Goal: Information Seeking & Learning: Learn about a topic

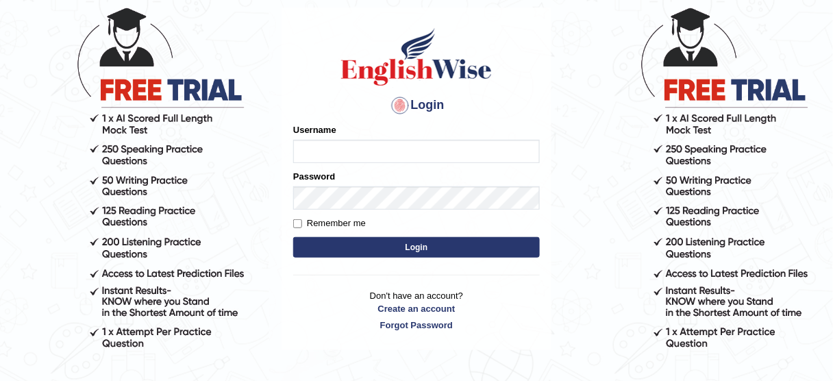
scroll to position [110, 0]
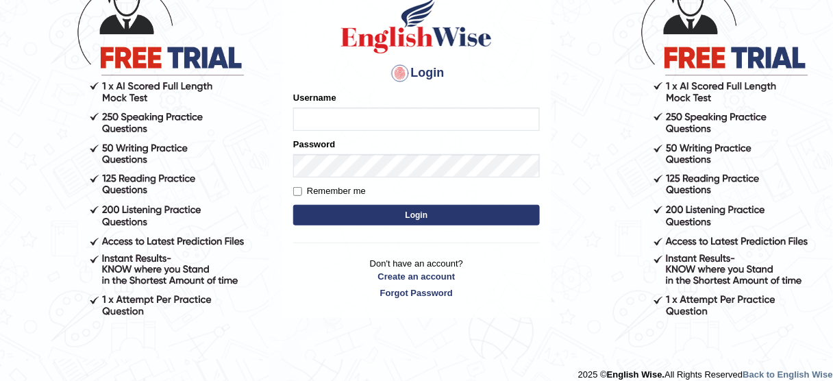
type input "susmitas_parramatta"
click at [391, 211] on button "Login" at bounding box center [416, 215] width 247 height 21
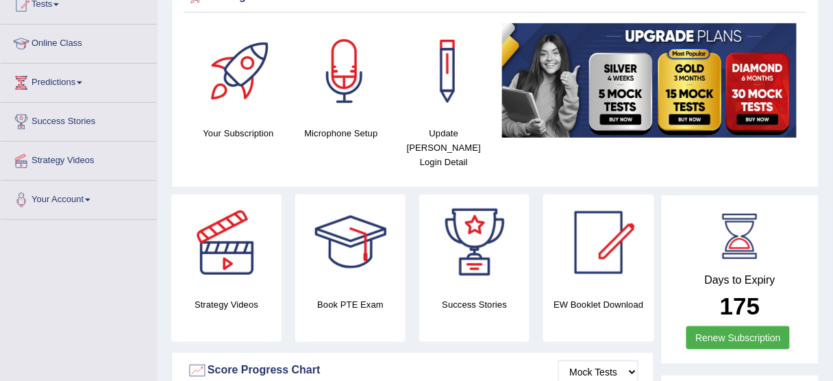
scroll to position [55, 0]
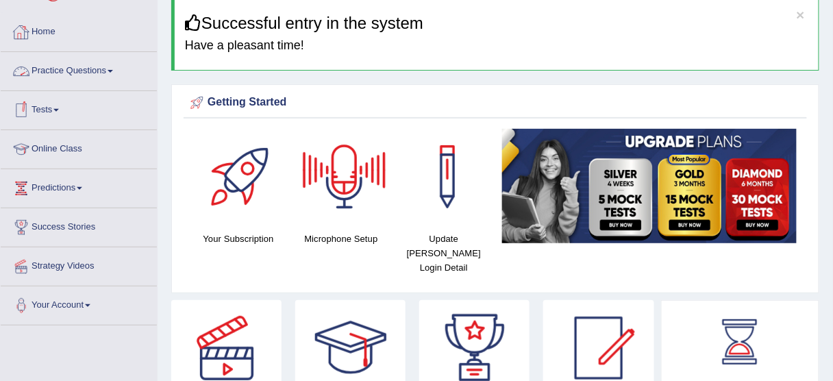
click at [90, 70] on link "Practice Questions" at bounding box center [79, 69] width 156 height 34
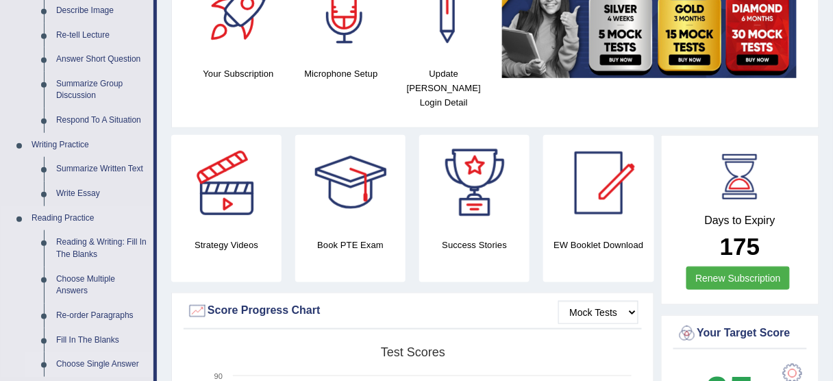
scroll to position [164, 0]
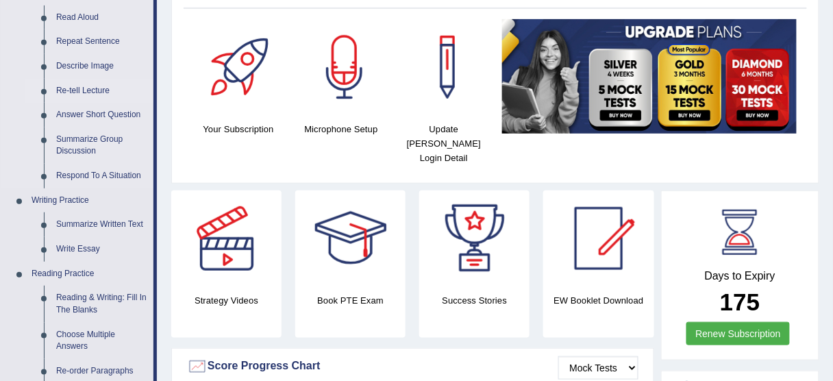
click at [66, 88] on link "Re-tell Lecture" at bounding box center [101, 91] width 103 height 25
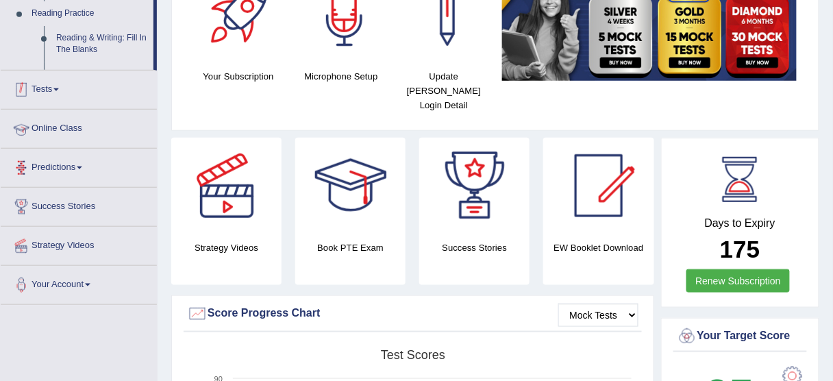
scroll to position [432, 0]
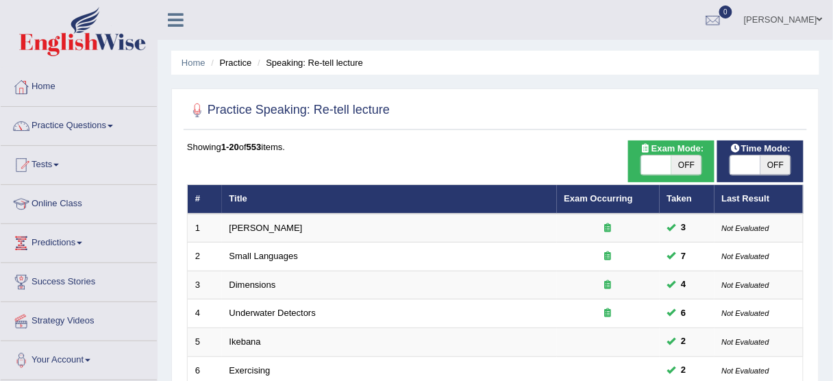
click at [42, 126] on link "Practice Questions" at bounding box center [79, 124] width 156 height 34
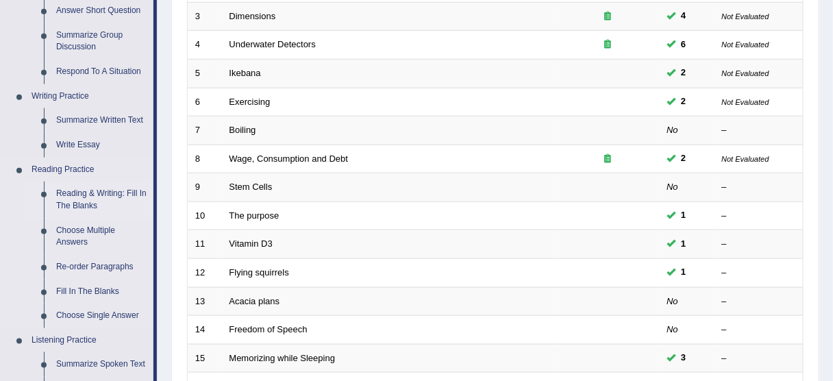
scroll to position [274, 0]
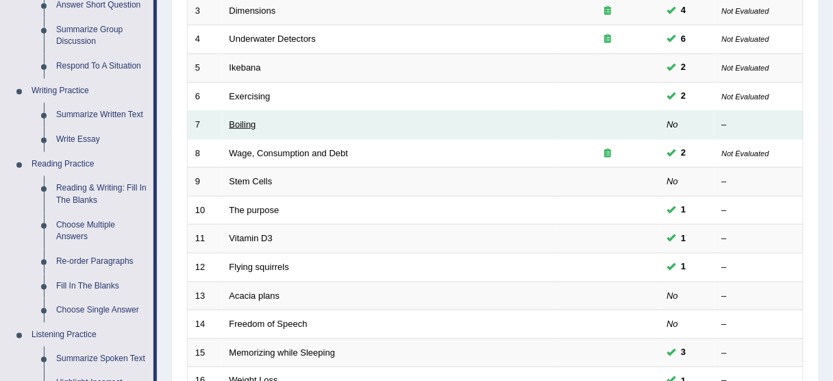
click at [253, 123] on link "Boiling" at bounding box center [243, 124] width 27 height 10
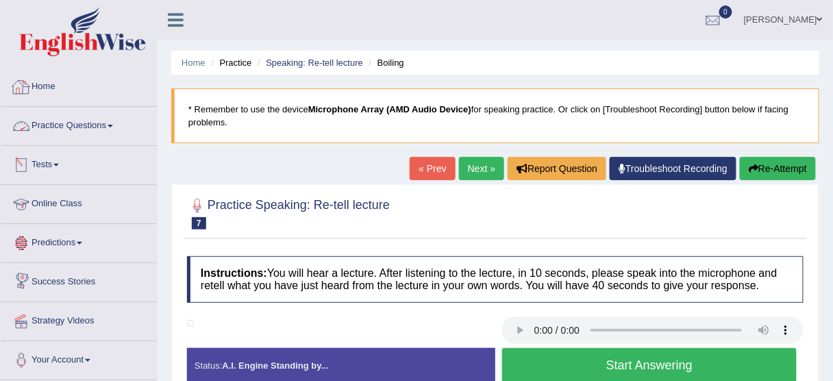
click at [79, 124] on link "Practice Questions" at bounding box center [79, 124] width 156 height 34
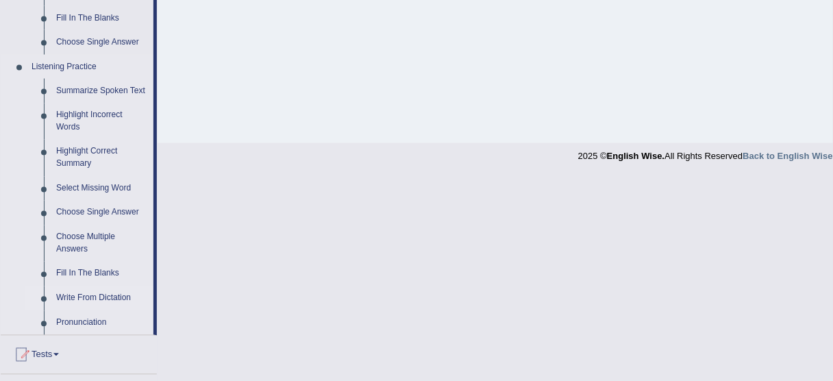
scroll to position [548, 0]
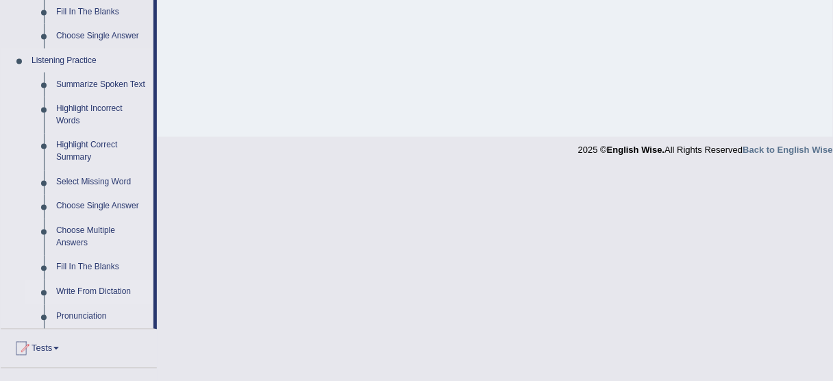
click at [75, 292] on link "Write From Dictation" at bounding box center [101, 292] width 103 height 25
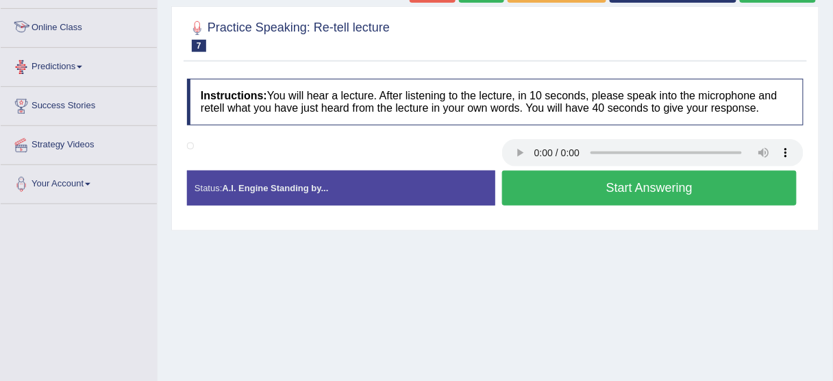
scroll to position [264, 0]
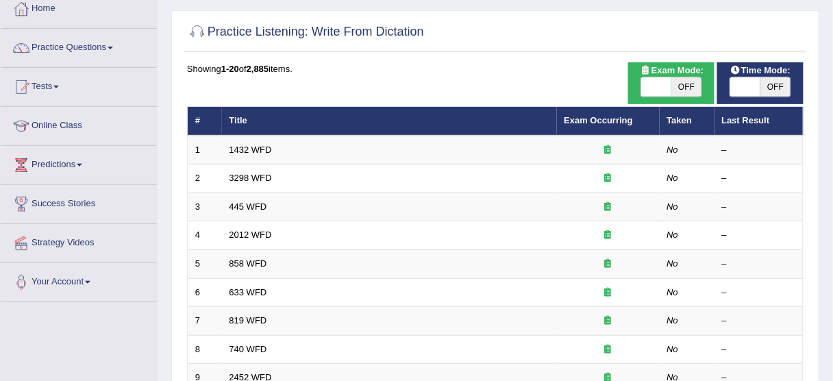
scroll to position [59, 0]
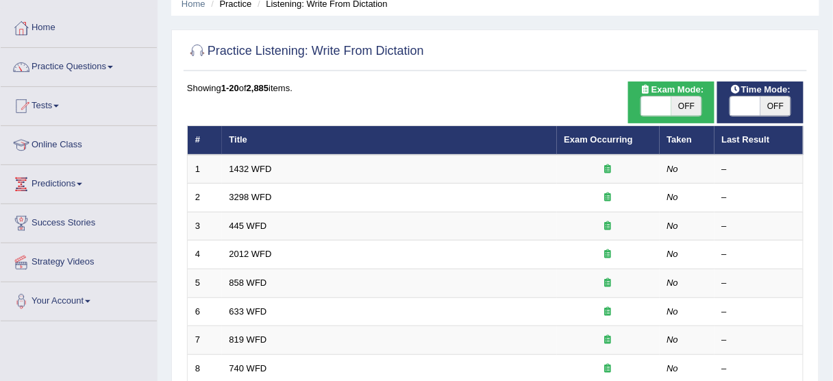
click at [740, 108] on span at bounding box center [745, 106] width 30 height 19
checkbox input "true"
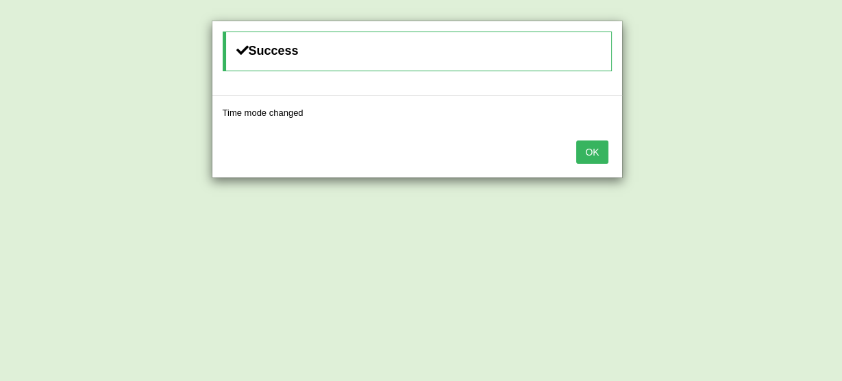
click at [594, 152] on button "OK" at bounding box center [592, 151] width 32 height 23
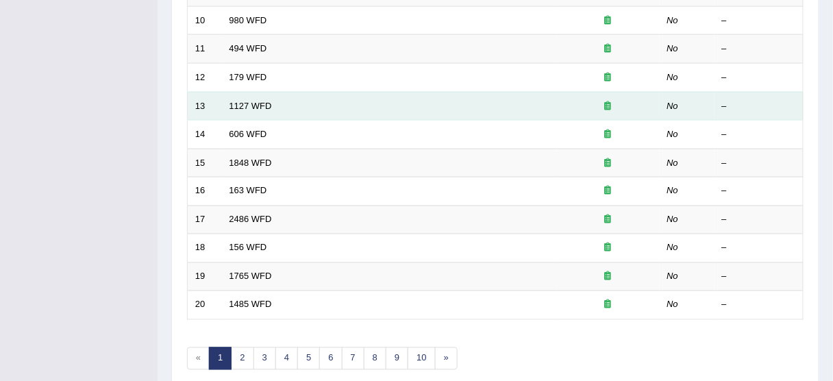
scroll to position [520, 0]
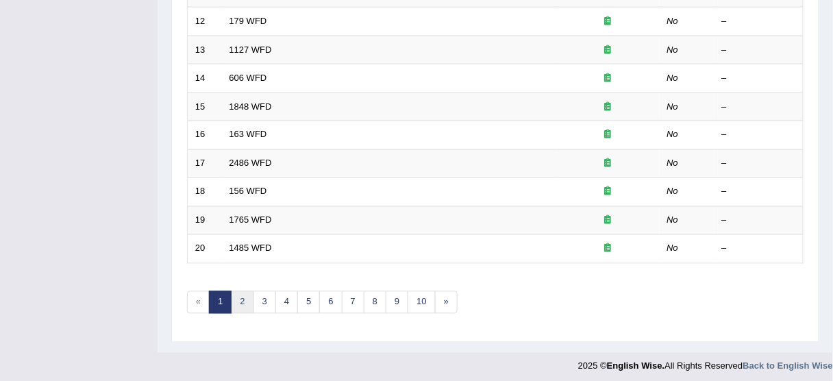
click at [238, 294] on link "2" at bounding box center [242, 302] width 23 height 23
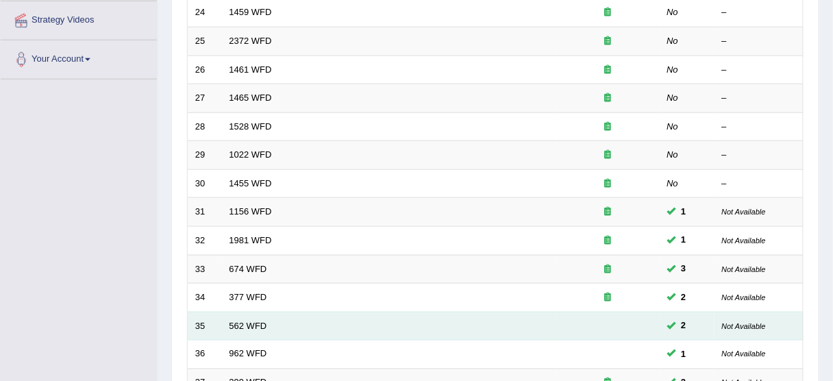
scroll to position [520, 0]
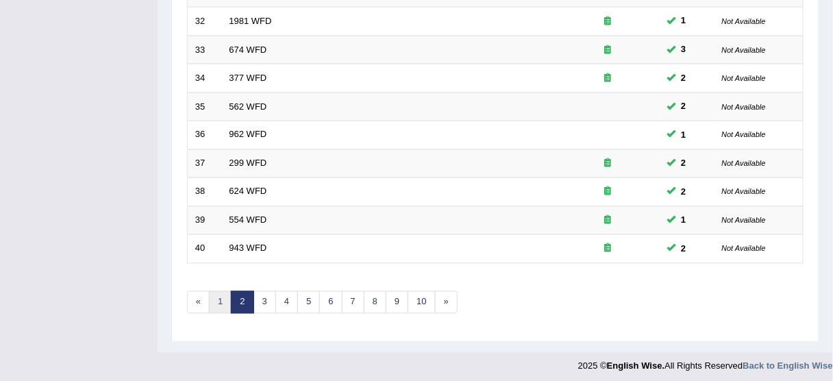
click at [219, 292] on link "1" at bounding box center [220, 302] width 23 height 23
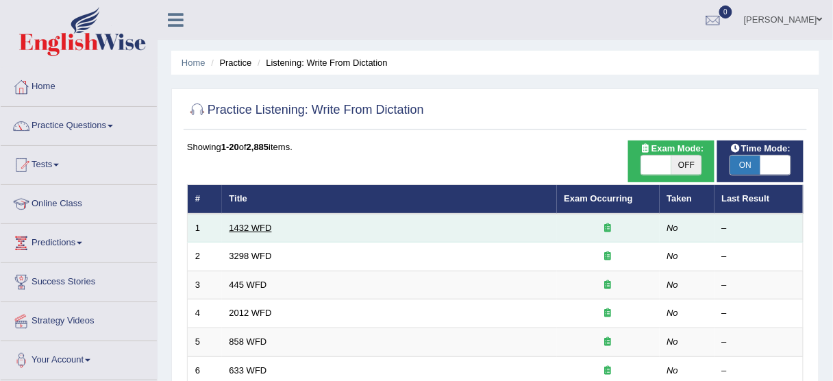
click at [260, 228] on link "1432 WFD" at bounding box center [251, 228] width 42 height 10
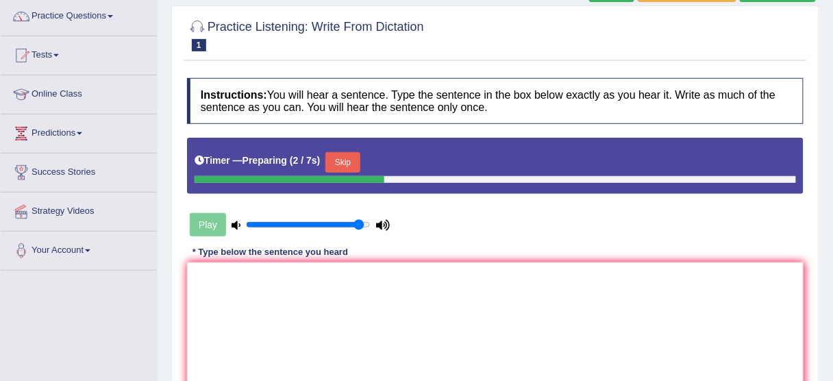
click at [348, 158] on button "Skip" at bounding box center [342, 162] width 34 height 21
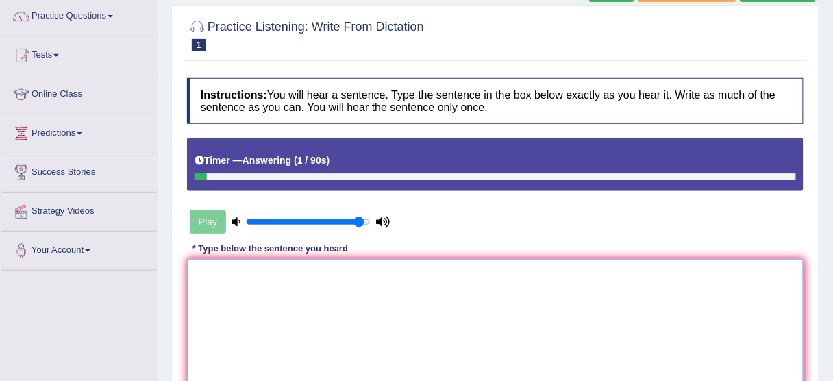
click at [358, 331] on textarea at bounding box center [495, 325] width 617 height 133
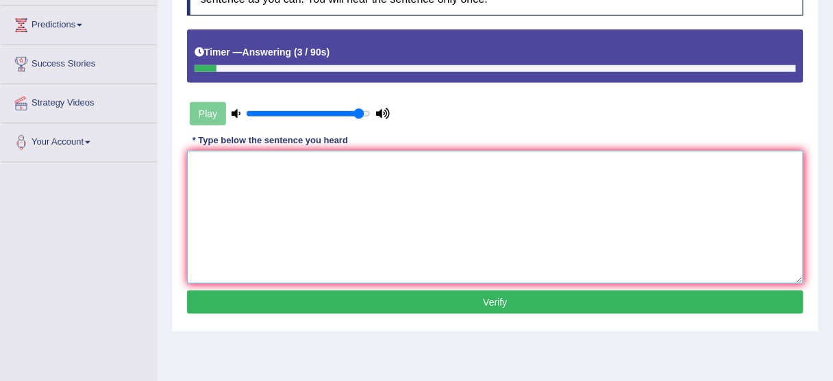
scroll to position [219, 0]
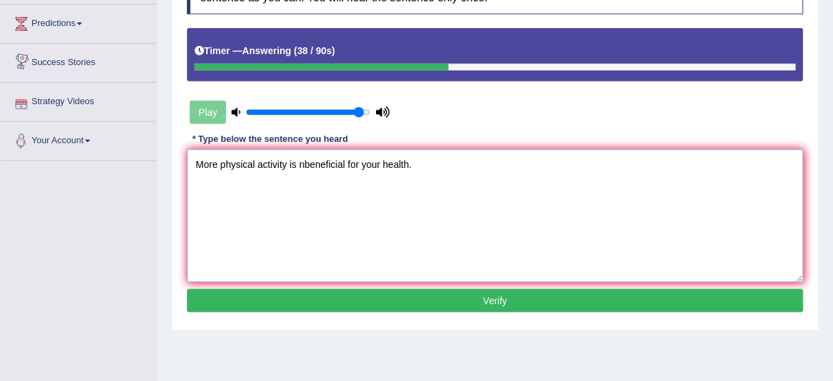
click at [312, 159] on textarea "More physical activity is nbeneficial for your health." at bounding box center [495, 215] width 617 height 133
click at [306, 159] on textarea "More physical activity is nbeneficial for your health." at bounding box center [495, 215] width 617 height 133
click at [279, 165] on textarea "More physical activity is beneficial for your health." at bounding box center [495, 215] width 617 height 133
click at [286, 167] on textarea "More physical activity is beneficial for your health." at bounding box center [495, 215] width 617 height 133
click at [399, 194] on textarea "More physical activity is beneficial for your health." at bounding box center [495, 215] width 617 height 133
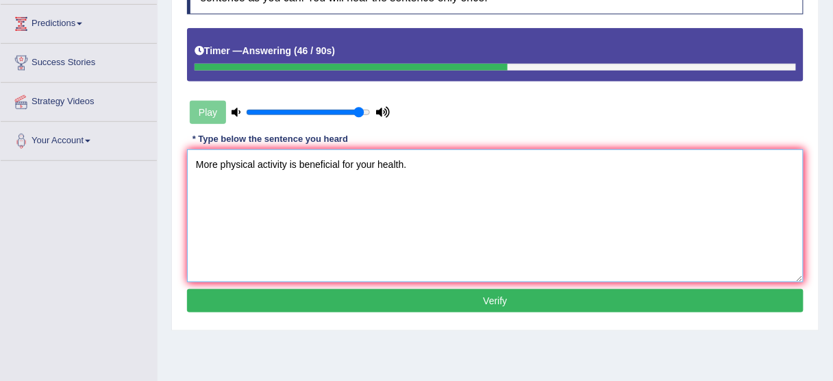
type textarea "More physical activity is beneficial for your health."
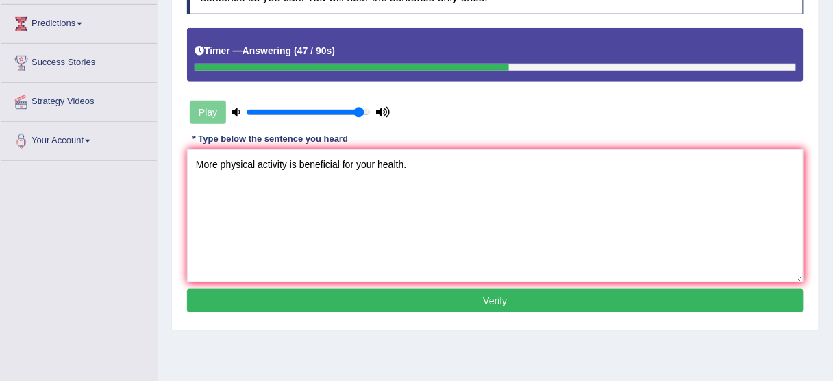
click at [463, 309] on button "Verify" at bounding box center [495, 300] width 617 height 23
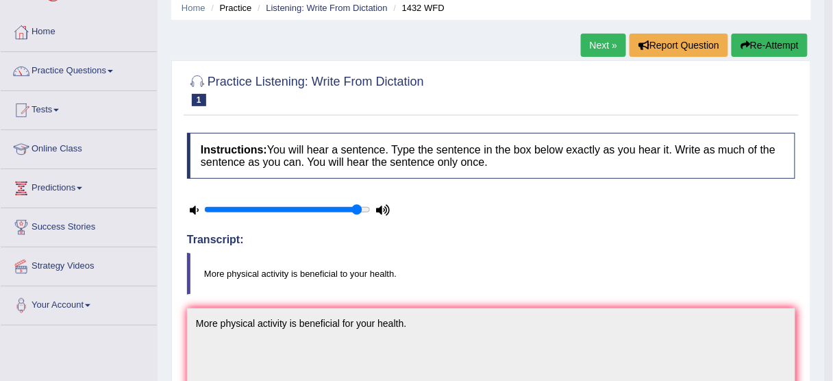
scroll to position [0, 0]
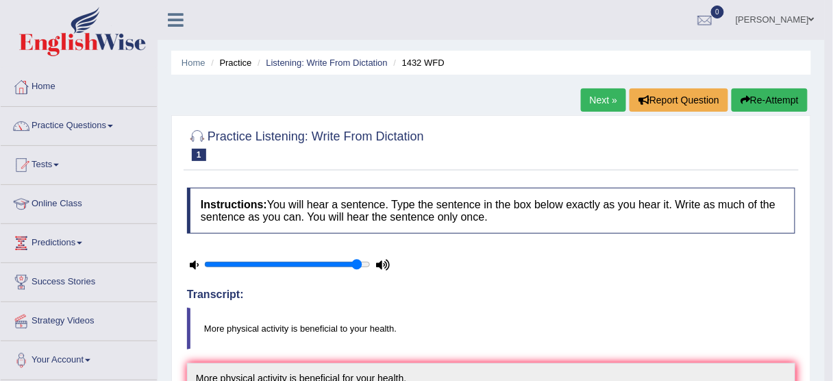
click at [611, 96] on link "Next »" at bounding box center [603, 99] width 45 height 23
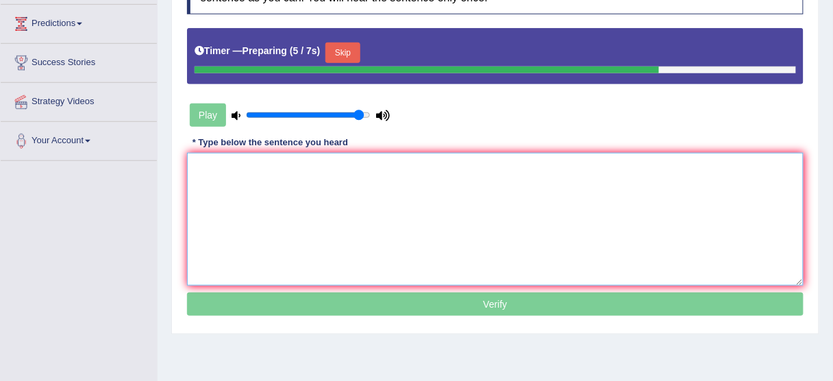
click at [537, 201] on textarea at bounding box center [495, 219] width 617 height 133
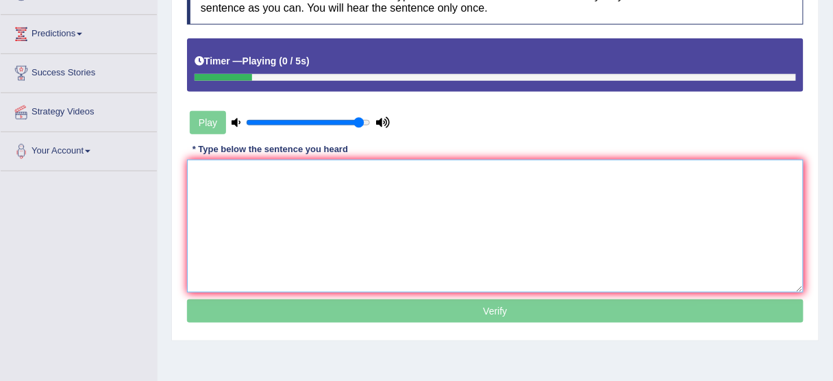
scroll to position [219, 0]
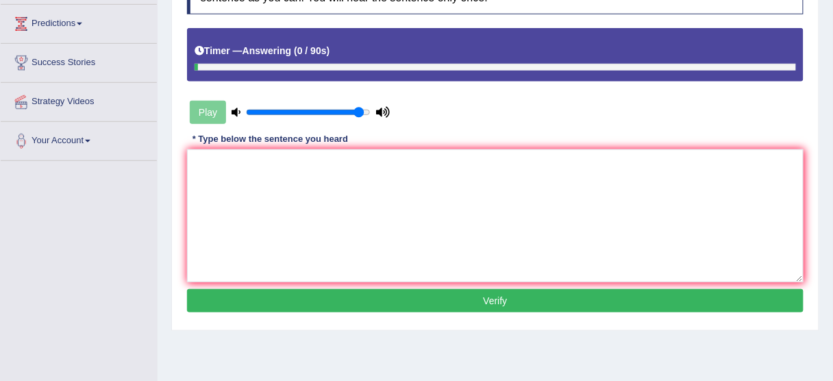
click at [646, 145] on div "Instructions: You will hear a sentence. Type the sentence in the box below exac…" at bounding box center [496, 143] width 624 height 362
click at [637, 123] on div "Instructions: You will hear a sentence. Type the sentence in the box below exac…" at bounding box center [496, 143] width 624 height 362
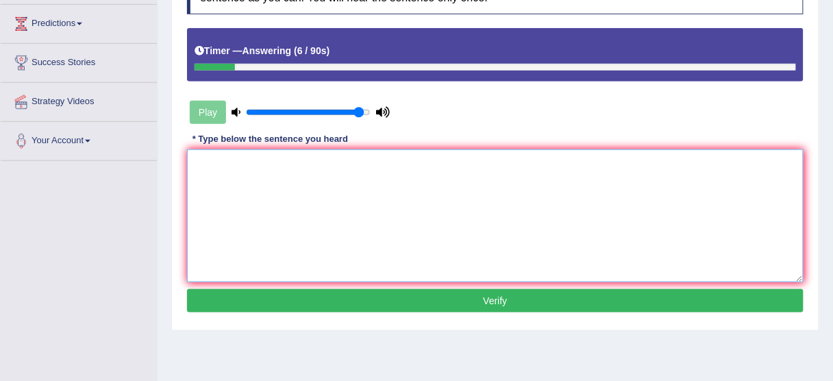
click at [327, 149] on textarea at bounding box center [495, 215] width 617 height 133
type textarea "a"
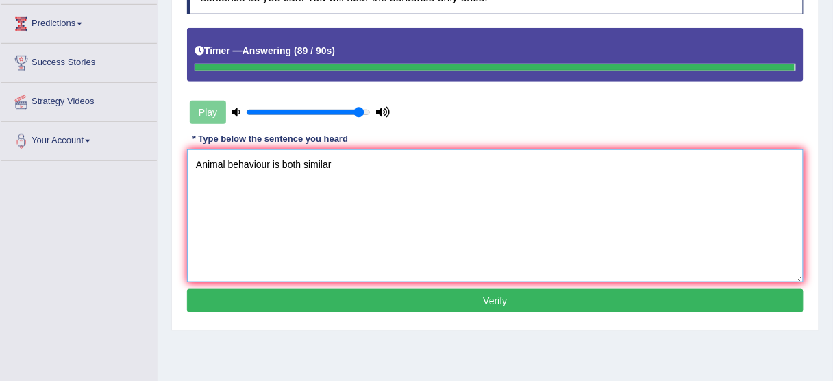
type textarea "Animal behaviour is both similar"
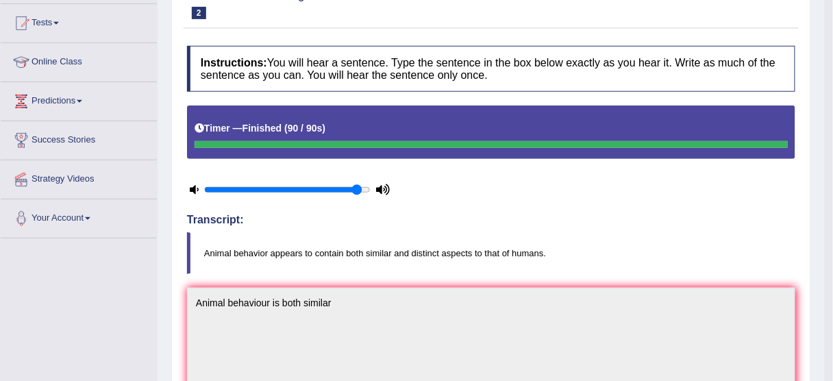
scroll to position [55, 0]
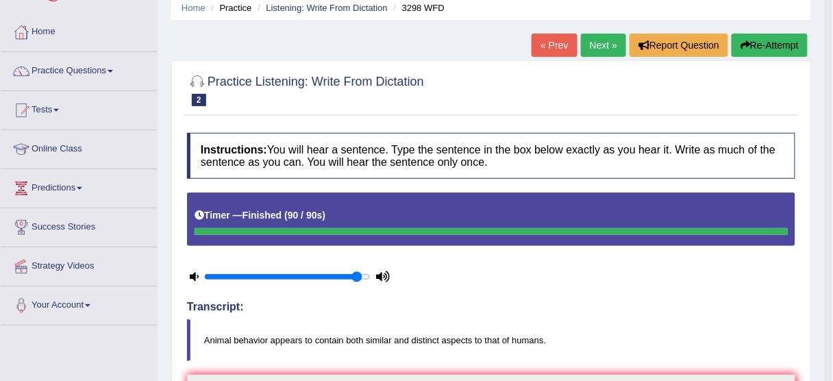
click at [781, 42] on button "Re-Attempt" at bounding box center [770, 45] width 76 height 23
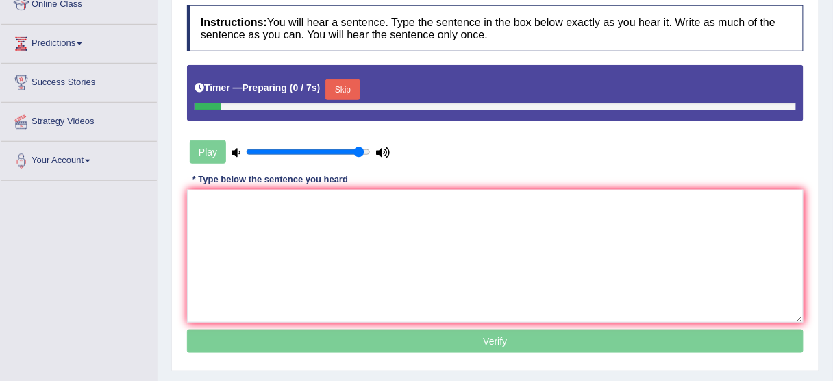
scroll to position [219, 0]
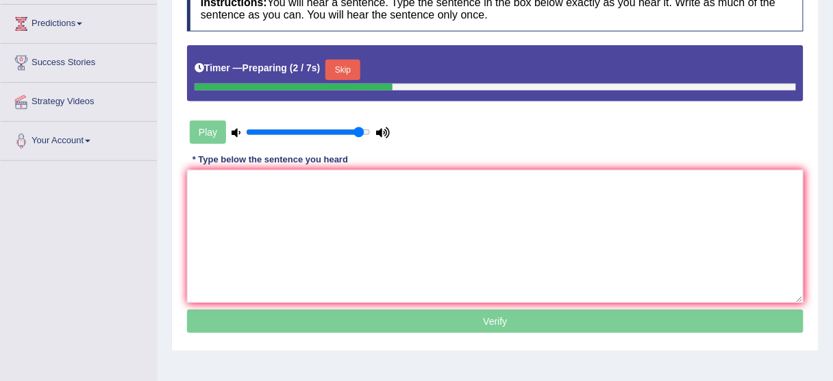
click at [353, 65] on button "Skip" at bounding box center [342, 70] width 34 height 21
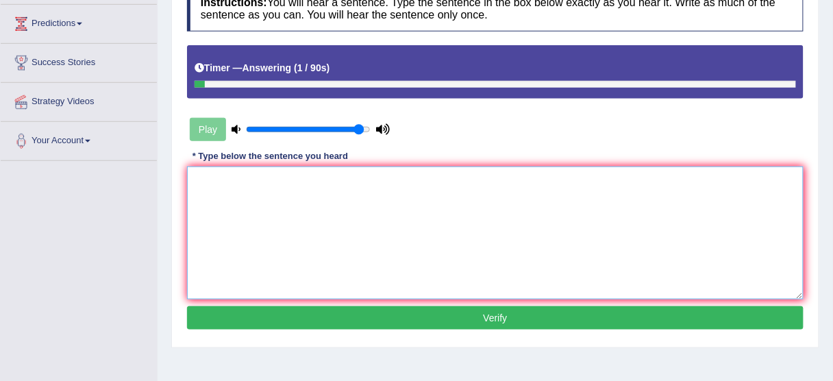
click at [241, 232] on textarea at bounding box center [495, 233] width 617 height 133
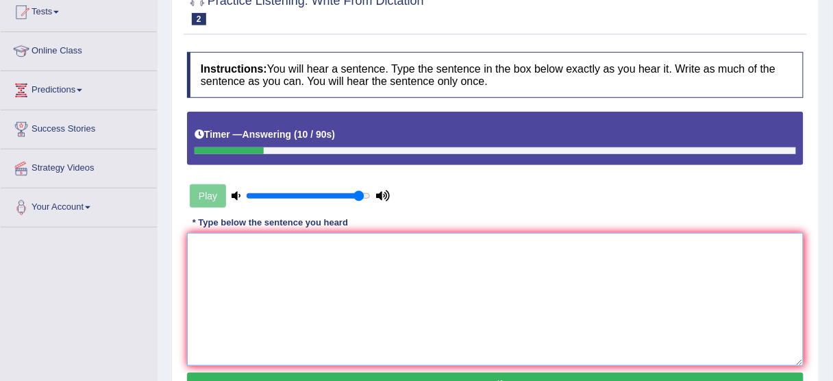
scroll to position [55, 0]
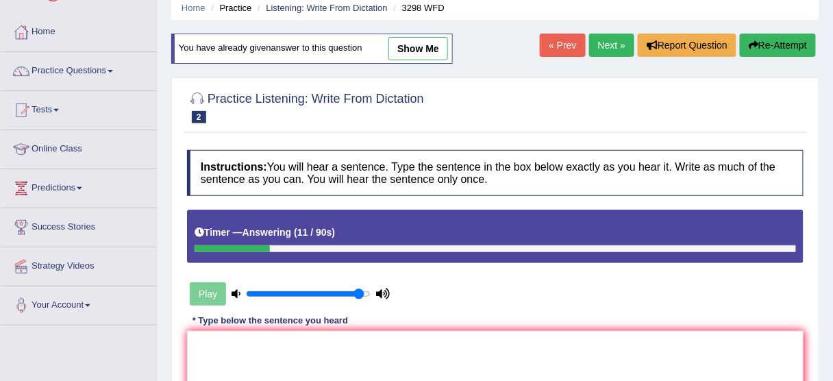
click at [782, 46] on button "Re-Attempt" at bounding box center [778, 45] width 76 height 23
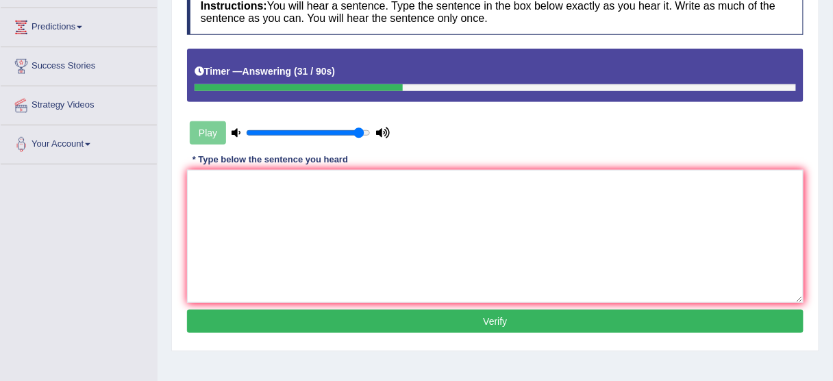
scroll to position [219, 0]
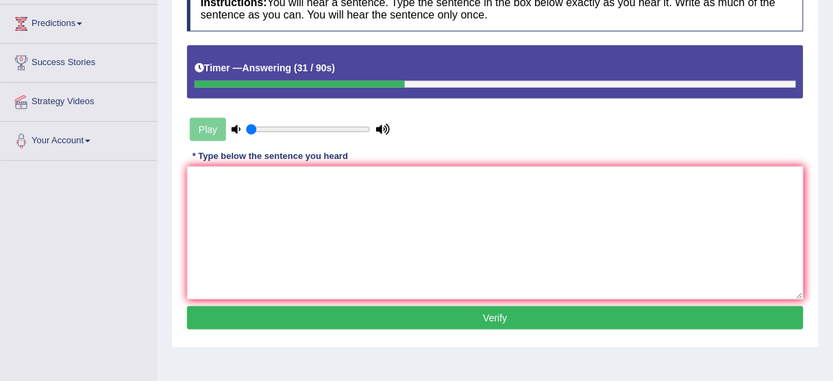
click at [248, 128] on input "range" at bounding box center [308, 129] width 125 height 11
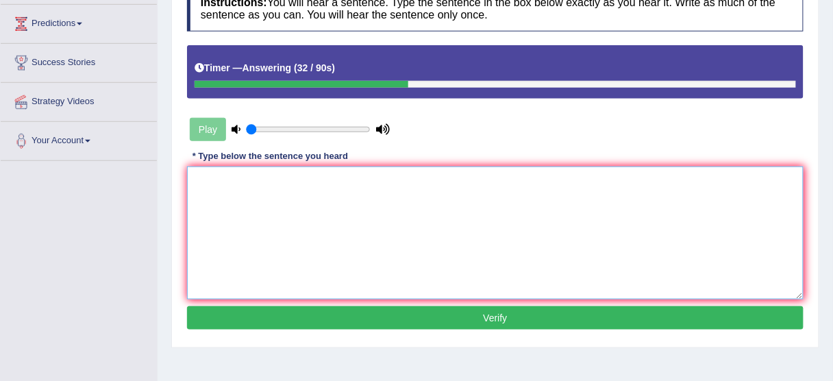
click at [235, 195] on textarea at bounding box center [495, 233] width 617 height 133
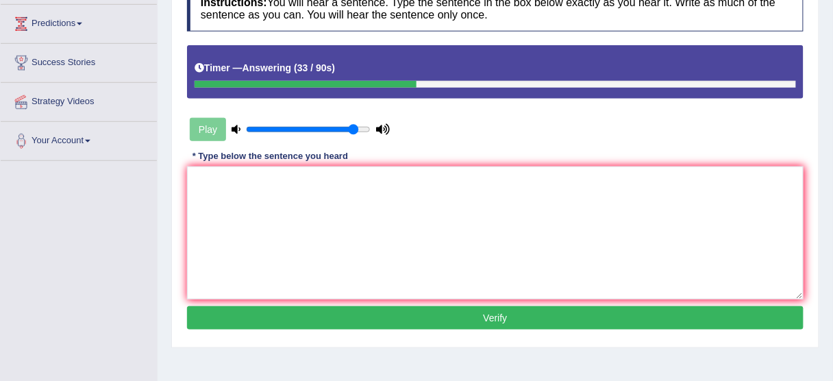
type input "0.9"
click at [354, 124] on input "range" at bounding box center [308, 129] width 125 height 11
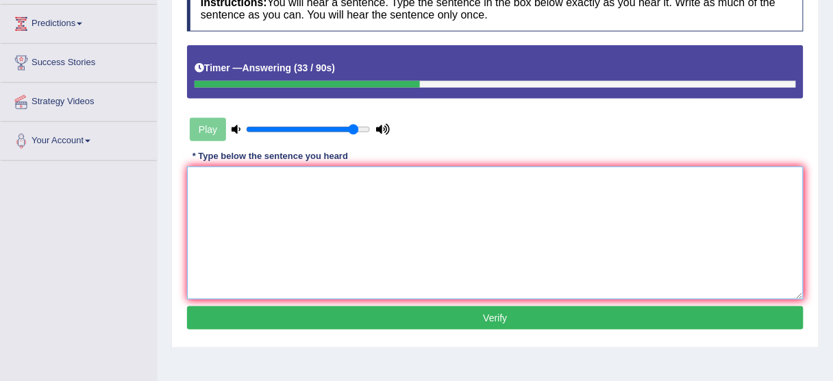
click at [304, 214] on textarea at bounding box center [495, 233] width 617 height 133
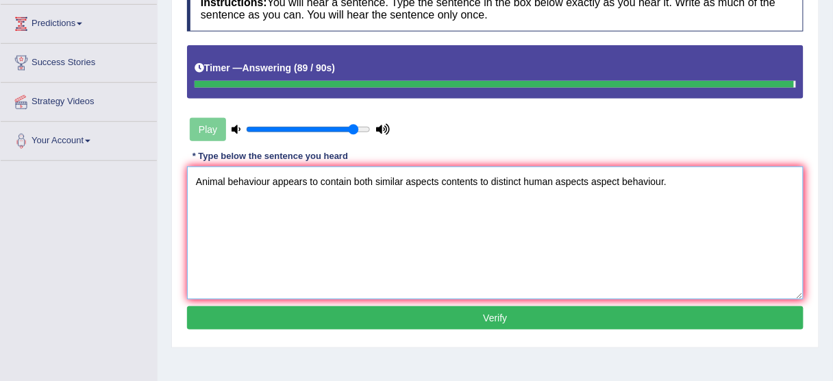
type textarea "Animal behaviour appears to contain both similar aspects contents to distinct h…"
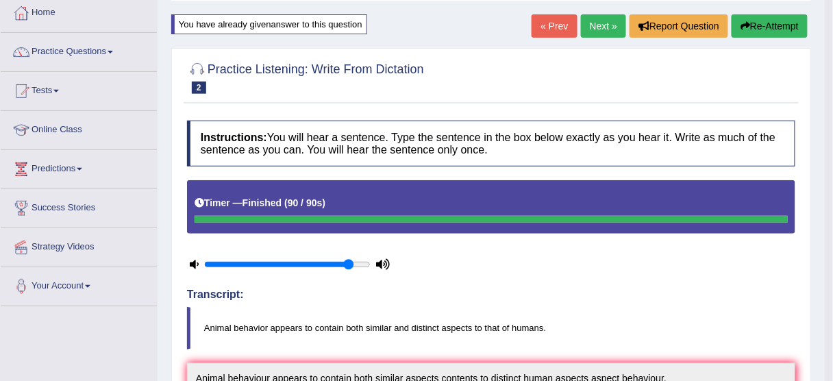
scroll to position [55, 0]
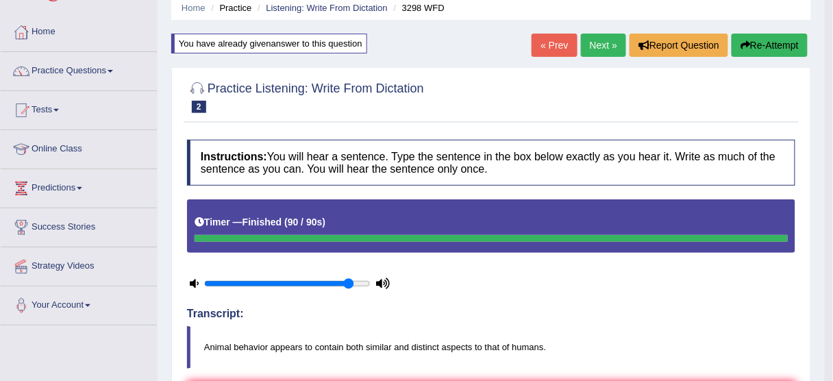
click at [777, 47] on button "Re-Attempt" at bounding box center [770, 45] width 76 height 23
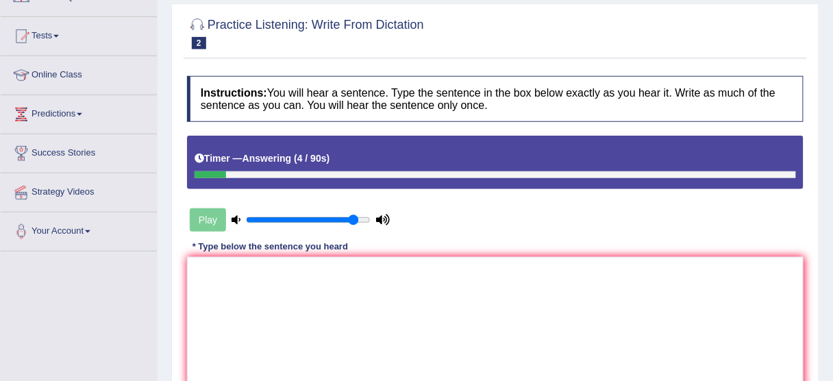
scroll to position [219, 0]
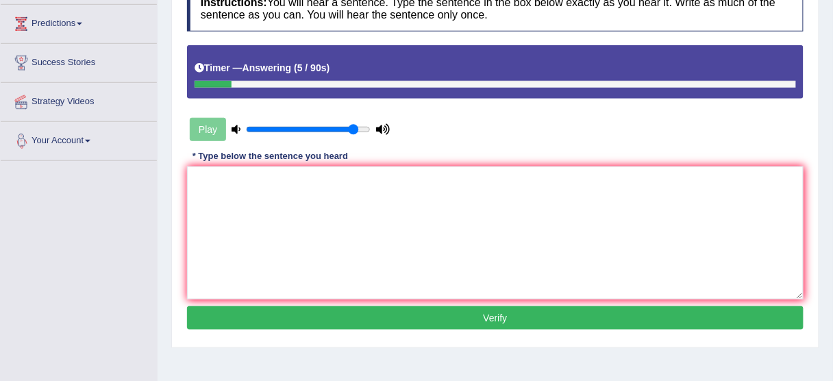
click at [138, 186] on div "Toggle navigation Home Practice Questions Speaking Practice Read Aloud Repeat S…" at bounding box center [416, 137] width 833 height 713
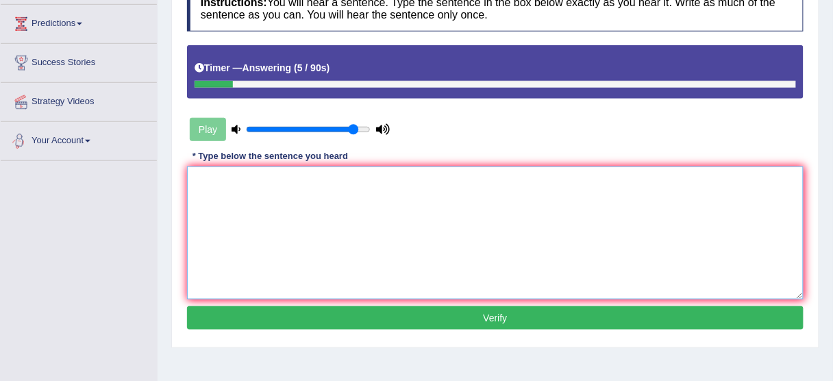
click at [235, 186] on textarea at bounding box center [495, 233] width 617 height 133
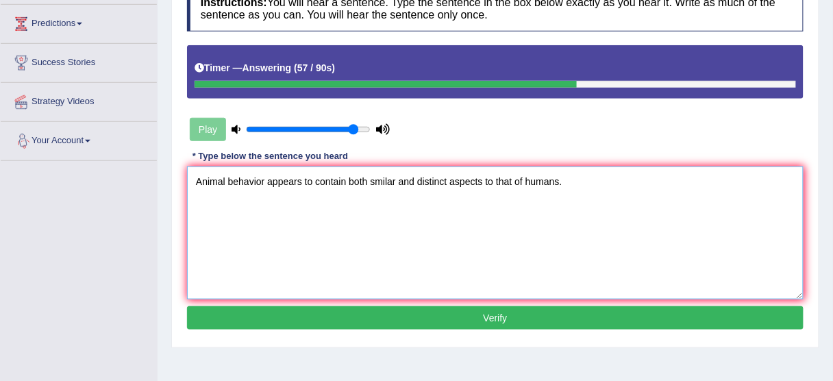
click at [332, 186] on textarea "Animal behavior appears to contain both smilar and distinct aspects to that of …" at bounding box center [495, 233] width 617 height 133
click at [422, 210] on textarea "Animal behavior appears to contain both smilar and distinct aspects to that of …" at bounding box center [495, 233] width 617 height 133
drag, startPoint x: 417, startPoint y: 249, endPoint x: 409, endPoint y: 249, distance: 7.5
click at [417, 249] on textarea "Animal behavior appears to contain both smilar and distinct aspects to that of …" at bounding box center [495, 233] width 617 height 133
click at [391, 248] on textarea "Animal behavior appears to contain both smilar and distinct aspects to that of …" at bounding box center [495, 233] width 617 height 133
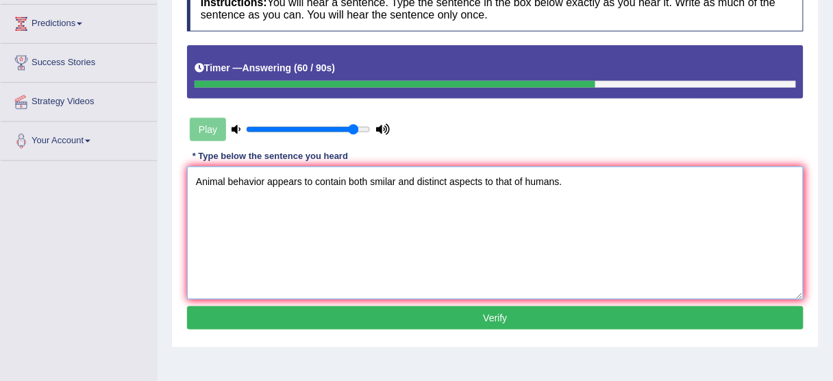
click at [384, 245] on textarea "Animal behavior appears to contain both smilar and distinct aspects to that of …" at bounding box center [495, 233] width 617 height 133
click at [376, 243] on textarea "Animal behavior appears to contain both smilar and distinct aspects to that of …" at bounding box center [495, 233] width 617 height 133
click at [307, 212] on textarea "Animal behavior appears to contain both similar and distinct aspects to that of…" at bounding box center [495, 233] width 617 height 133
drag, startPoint x: 280, startPoint y: 212, endPoint x: 269, endPoint y: 214, distance: 10.4
click at [278, 214] on textarea "Animal behavior appears to contain both similar and distinct aspects to that of…" at bounding box center [495, 233] width 617 height 133
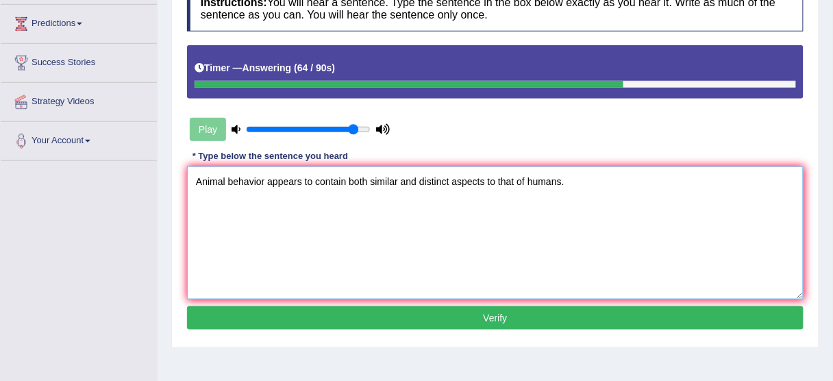
click at [240, 208] on textarea "Animal behavior appears to contain both similar and distinct aspects to that of…" at bounding box center [495, 233] width 617 height 133
click at [253, 208] on textarea "Animal behavior appears to contain both similar and distinct aspects to that of…" at bounding box center [495, 233] width 617 height 133
click at [270, 208] on textarea "Animal behavior appears to contain both similar and distinct aspects to that of…" at bounding box center [495, 233] width 617 height 133
click at [270, 209] on textarea "Animal behavior appears to contain both similar and distinct aspects to that of…" at bounding box center [495, 233] width 617 height 133
click at [269, 209] on textarea "Animal behavior appears to contain both similar and distinct aspects to that of…" at bounding box center [495, 233] width 617 height 133
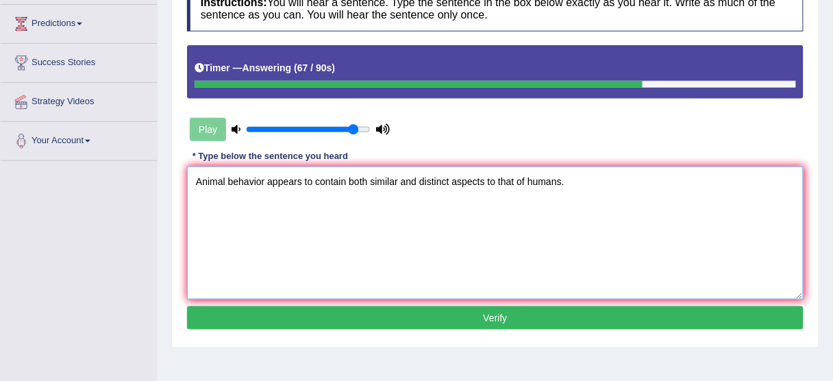
click at [264, 208] on textarea "Animal behavior appears to contain both similar and distinct aspects to that of…" at bounding box center [495, 233] width 617 height 133
click at [321, 214] on textarea "Animal behavior bahaviour appears to contain both similar and distinct aspects …" at bounding box center [495, 233] width 617 height 133
click at [352, 214] on textarea "Animal behavior bahaviour appears to contain both similar and distinct aspects …" at bounding box center [495, 233] width 617 height 133
click at [342, 215] on textarea "Animal behavior bahaviour appears to contain both similar and distinct aspects …" at bounding box center [495, 233] width 617 height 133
click at [343, 215] on textarea "Animal behavior bahaviour appears to contain both similar and distinct aspects …" at bounding box center [495, 233] width 617 height 133
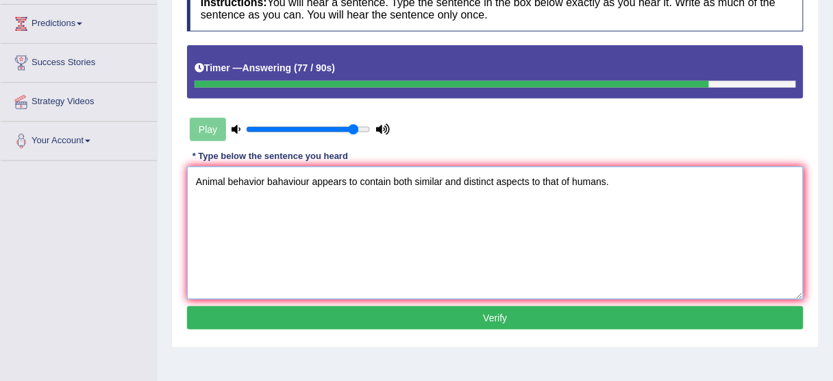
click at [349, 215] on textarea "Animal behavior bahaviour appears to contain both similar and distinct aspects …" at bounding box center [495, 233] width 617 height 133
drag, startPoint x: 382, startPoint y: 215, endPoint x: 420, endPoint y: 217, distance: 38.4
click at [386, 216] on textarea "Animal behavior bahaviour appears appear to contain both similar and distinct a…" at bounding box center [495, 233] width 617 height 133
drag, startPoint x: 452, startPoint y: 222, endPoint x: 475, endPoint y: 226, distance: 23.7
click at [453, 222] on textarea "Animal behavior bahaviour appears appear to contain both similar and distinct a…" at bounding box center [495, 233] width 617 height 133
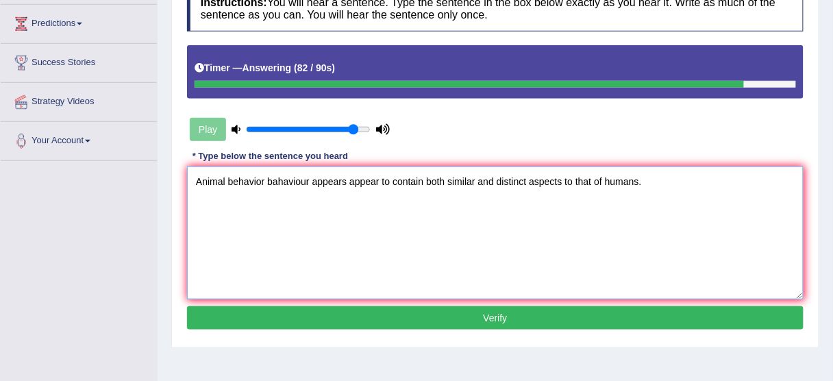
drag, startPoint x: 475, startPoint y: 226, endPoint x: 489, endPoint y: 227, distance: 14.4
click at [476, 226] on textarea "Animal behavior bahaviour appears appear to contain both similar and distinct a…" at bounding box center [495, 233] width 617 height 133
click at [512, 230] on textarea "Animal behavior bahaviour appears appear to contain both similar and distinct a…" at bounding box center [495, 233] width 617 height 133
click at [562, 233] on textarea "Animal behavior bahaviour appears appear to contain both similar and distinct a…" at bounding box center [495, 233] width 617 height 133
click at [605, 238] on textarea "Animal behavior bahaviour appears appear to contain both similar and distinct a…" at bounding box center [495, 233] width 617 height 133
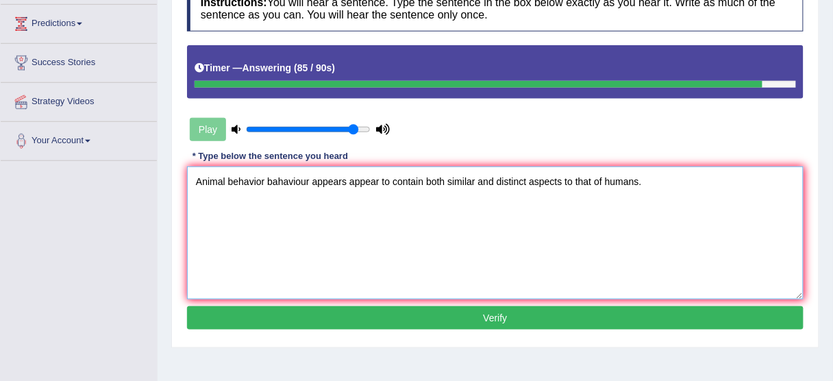
click at [643, 241] on textarea "Animal behavior bahaviour appears appear to contain both similar and distinct a…" at bounding box center [495, 233] width 617 height 133
click at [627, 241] on textarea "Animal behavior bahaviour appears appear to contain both similar and distinct a…" at bounding box center [495, 233] width 617 height 133
click at [640, 241] on textarea "Animal behavior bahaviour appears appear to contain both similar and distinct a…" at bounding box center [495, 233] width 617 height 133
click at [639, 237] on textarea "Animal behavior bahaviour appears appear to contain both similar and distinct a…" at bounding box center [495, 233] width 617 height 133
click at [700, 259] on textarea "Animal behavior bahaviour appears appear to contain both similar and distinct a…" at bounding box center [495, 233] width 617 height 133
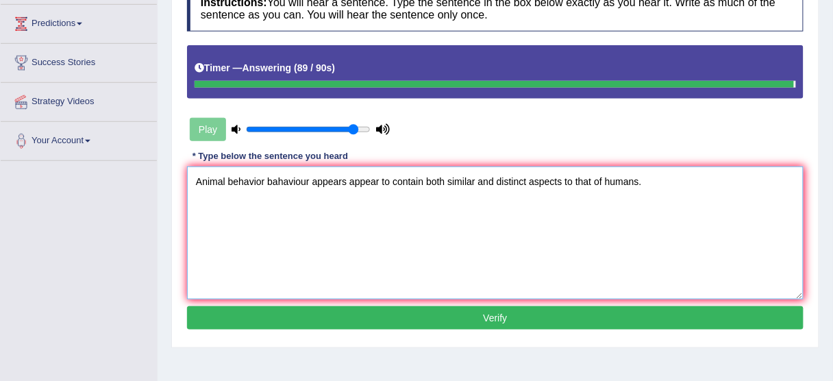
type textarea "Animal behavior bahaviour appears appear to contain both similar and distinct a…"
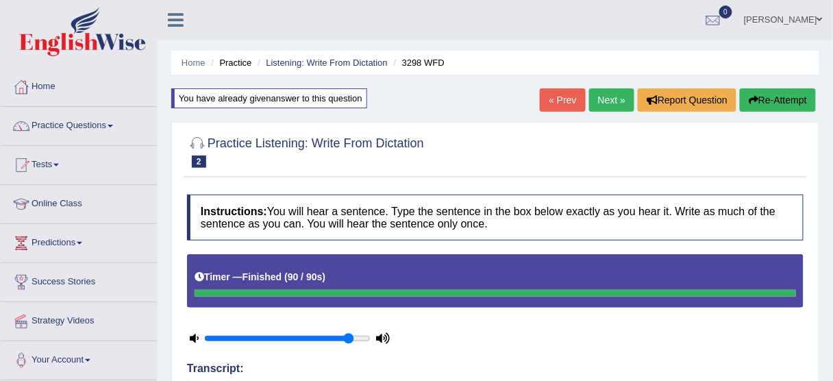
scroll to position [0, 0]
click at [602, 101] on link "Next »" at bounding box center [611, 99] width 45 height 23
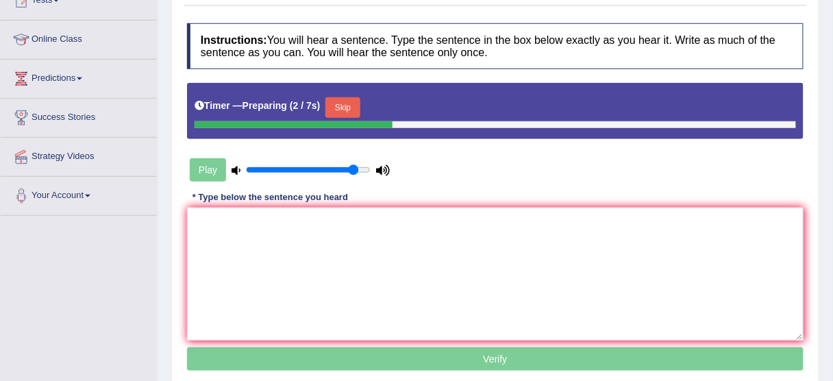
click at [371, 167] on div "Play" at bounding box center [290, 170] width 206 height 34
type input "1"
click at [369, 167] on input "range" at bounding box center [308, 169] width 125 height 11
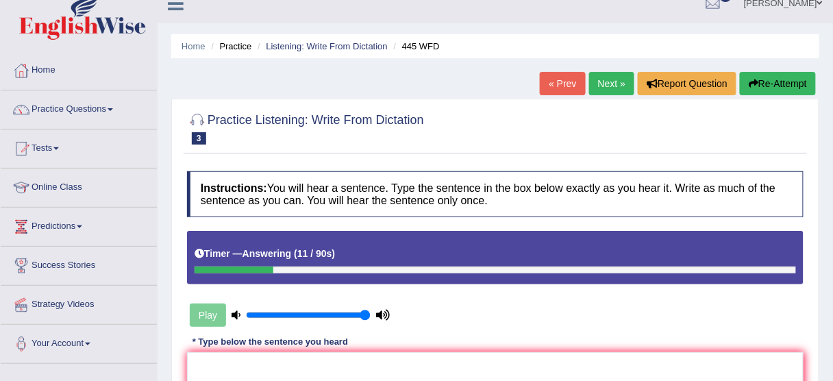
scroll to position [10, 0]
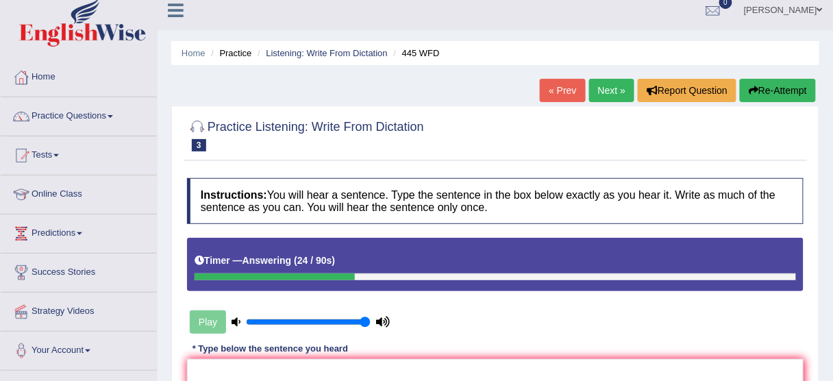
click at [775, 90] on button "Re-Attempt" at bounding box center [778, 90] width 76 height 23
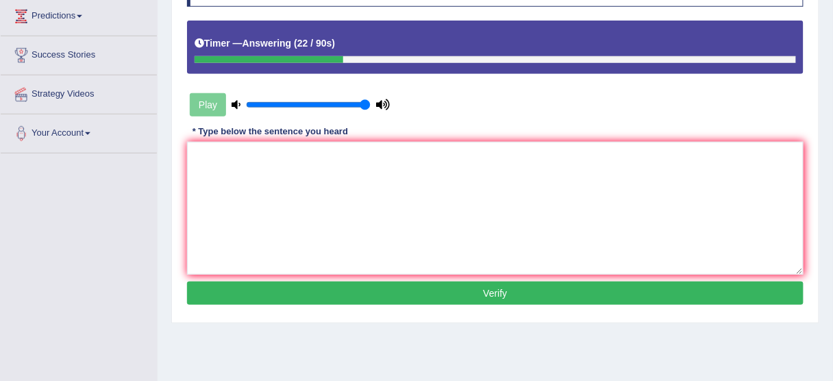
scroll to position [229, 0]
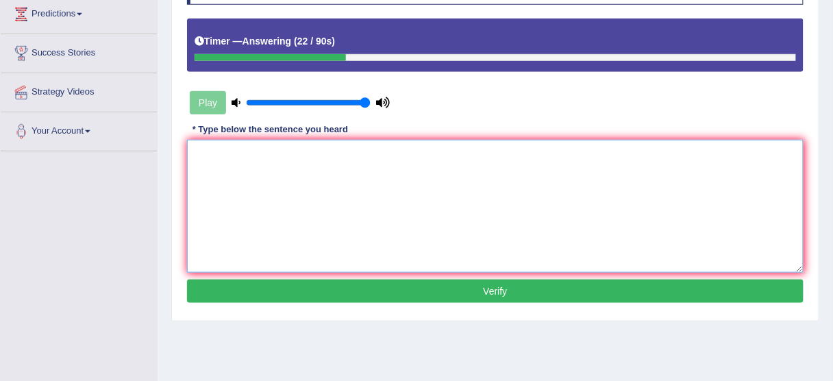
click at [629, 193] on textarea at bounding box center [495, 206] width 617 height 133
click at [281, 167] on textarea at bounding box center [495, 206] width 617 height 133
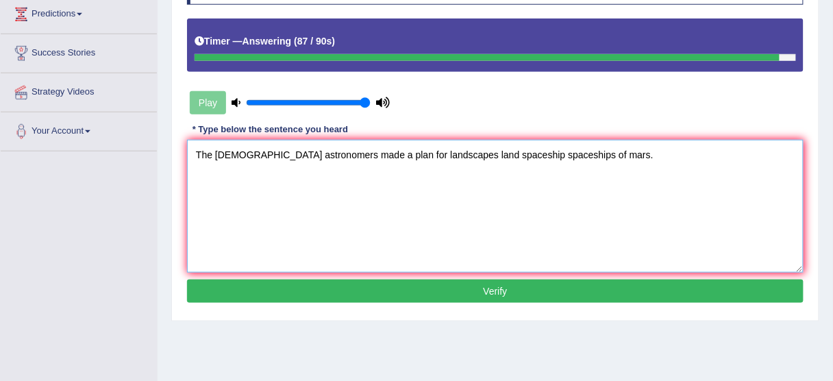
click at [550, 187] on textarea "The [DEMOGRAPHIC_DATA] astronomers made a plan for landscapes land spaceship sp…" at bounding box center [495, 206] width 617 height 133
click at [594, 191] on textarea "The [DEMOGRAPHIC_DATA] astronomers made a plan for landscapes land spaceship sp…" at bounding box center [495, 206] width 617 height 133
click at [585, 195] on textarea "The [DEMOGRAPHIC_DATA] astronomers made a plan for landscapes land spaceship sp…" at bounding box center [495, 206] width 617 height 133
click at [573, 197] on textarea "The [DEMOGRAPHIC_DATA] astronomers made a plan for landscapes land spaceship sp…" at bounding box center [495, 206] width 617 height 133
click at [561, 201] on textarea "The [DEMOGRAPHIC_DATA] astronomers made a plan for landscapes land spaceship sp…" at bounding box center [495, 206] width 617 height 133
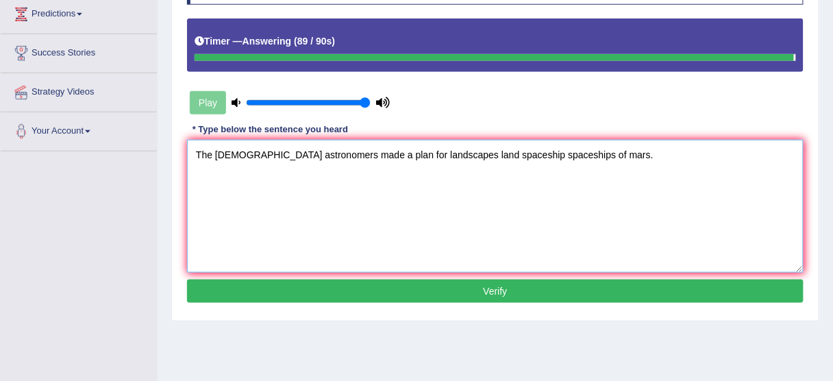
type textarea "The [DEMOGRAPHIC_DATA] astronomers made a plan for landscapes land spaceship sp…"
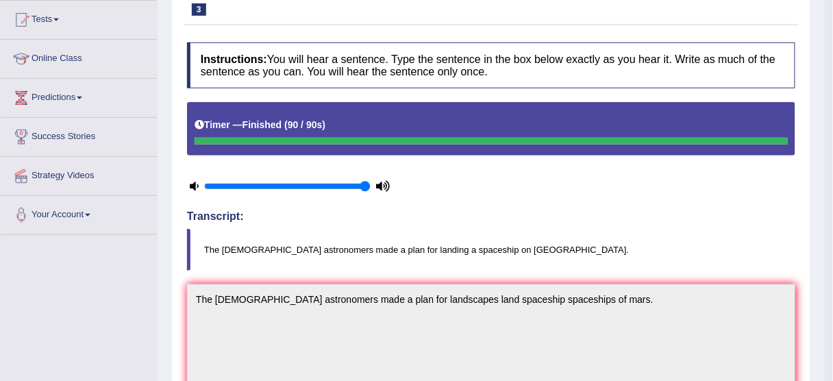
scroll to position [64, 0]
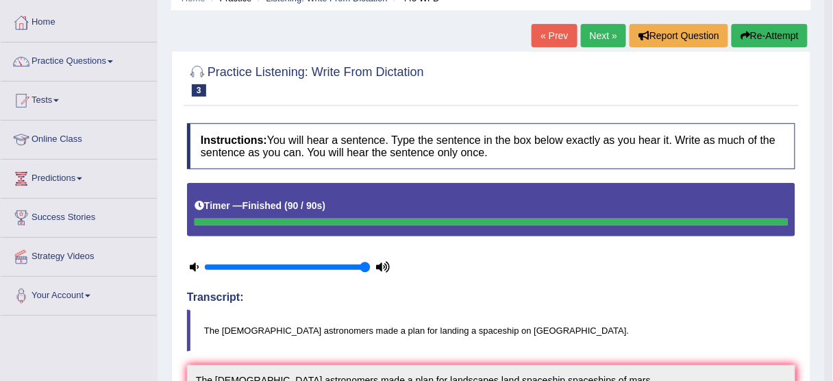
click at [754, 38] on button "Re-Attempt" at bounding box center [770, 35] width 76 height 23
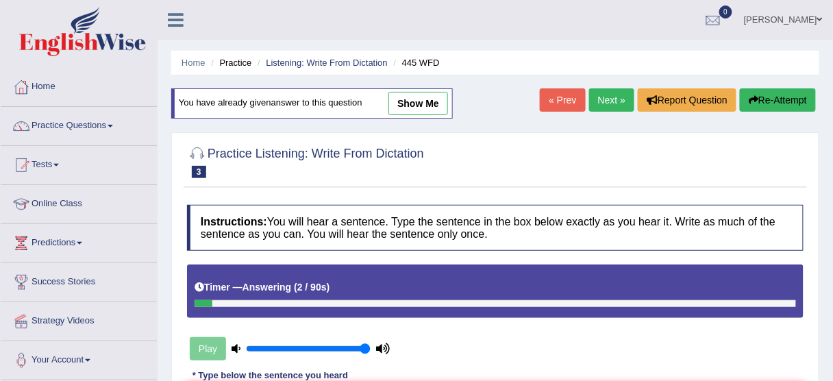
click at [762, 105] on button "Re-Attempt" at bounding box center [778, 99] width 76 height 23
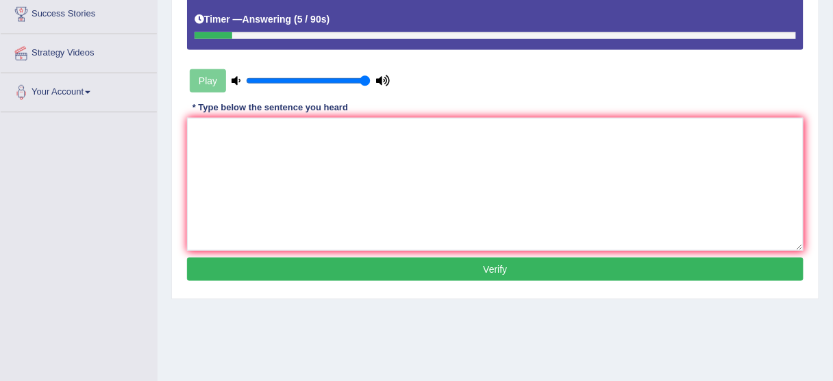
scroll to position [274, 0]
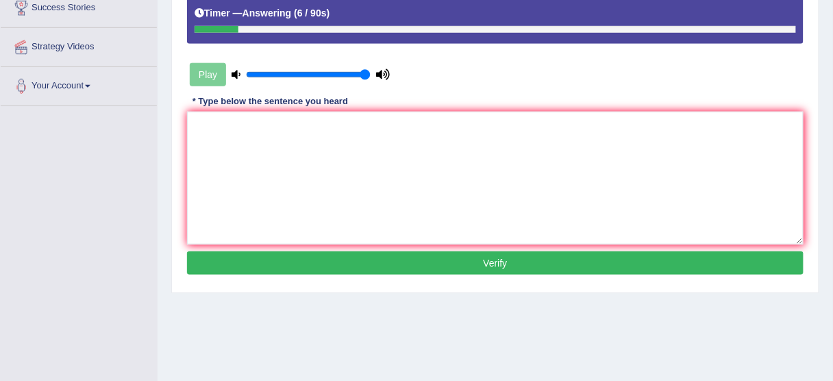
drag, startPoint x: 574, startPoint y: 53, endPoint x: 509, endPoint y: 70, distance: 67.3
click at [528, 66] on div "Instructions: You will hear a sentence. Type the sentence in the box below exac…" at bounding box center [496, 105] width 624 height 362
click at [312, 121] on textarea at bounding box center [495, 178] width 617 height 133
drag, startPoint x: 191, startPoint y: 122, endPoint x: 202, endPoint y: 123, distance: 11.7
click at [191, 123] on textarea "The American a" at bounding box center [495, 178] width 617 height 133
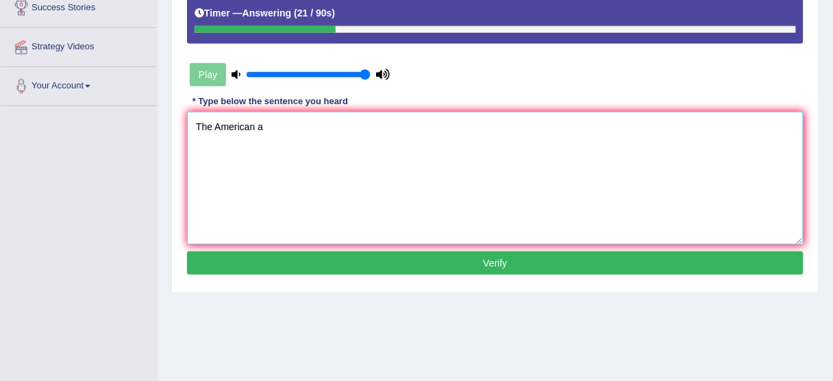
click at [219, 123] on textarea "The American a" at bounding box center [495, 178] width 617 height 133
click at [336, 136] on textarea "The american a" at bounding box center [495, 178] width 617 height 133
click at [282, 136] on textarea "The american astronomers" at bounding box center [495, 178] width 617 height 133
drag, startPoint x: 245, startPoint y: 136, endPoint x: 212, endPoint y: 130, distance: 34.3
click at [234, 134] on textarea "The american astronomers" at bounding box center [495, 178] width 617 height 133
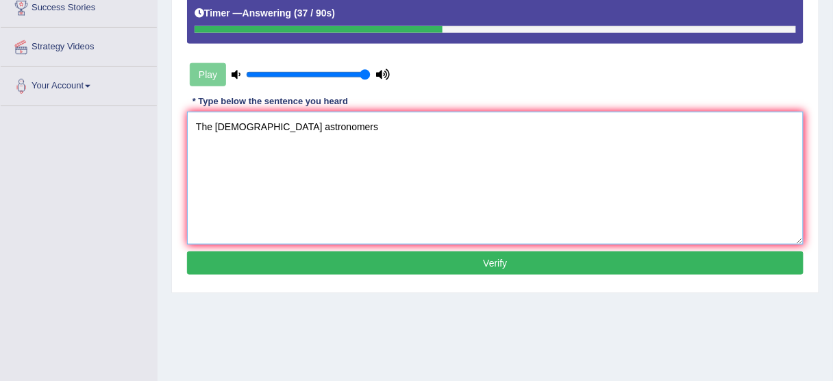
click at [208, 129] on textarea "The american astronomers" at bounding box center [495, 178] width 617 height 133
click at [230, 128] on textarea "The american astronomers" at bounding box center [495, 178] width 617 height 133
click at [296, 125] on textarea "The American astronomers" at bounding box center [495, 178] width 617 height 133
click at [315, 125] on textarea "The American astronomers" at bounding box center [495, 178] width 617 height 133
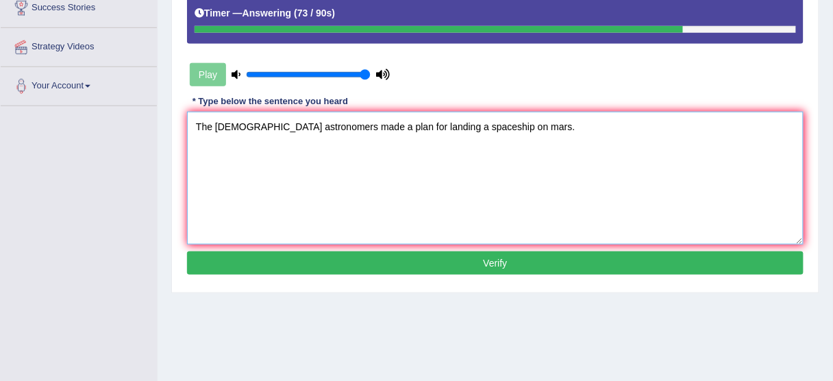
click at [484, 143] on textarea "The American astronomers made a plan for landing a spaceship on mars." at bounding box center [495, 178] width 617 height 133
click at [487, 142] on textarea "The American astronomers made a plan for landing a spaceship on mars." at bounding box center [495, 178] width 617 height 133
click at [498, 136] on textarea "The American astronomers made a plan for landing a spaceship on mars." at bounding box center [495, 178] width 617 height 133
click at [495, 136] on textarea "The American astronomers made a plan for landing a spaceship on mars." at bounding box center [495, 178] width 617 height 133
click at [492, 134] on textarea "The American astronomers made a plan for landing a spaceship on mars." at bounding box center [495, 178] width 617 height 133
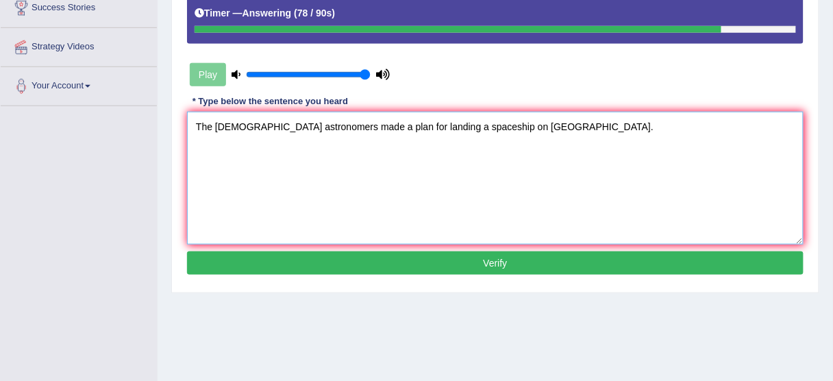
click at [409, 138] on textarea "The American astronomers made a plan for landing a spaceship on Mars." at bounding box center [495, 178] width 617 height 133
click at [417, 138] on textarea "The American astronomers made a plan for landing a spaceship on Mars." at bounding box center [495, 178] width 617 height 133
click at [382, 143] on textarea "The American astronomers made a plan for landing a spaceship on Mars." at bounding box center [495, 178] width 617 height 133
click at [286, 149] on textarea "The American astronomers made a plan for landing a spaceship on Mars." at bounding box center [495, 178] width 617 height 133
click at [336, 151] on textarea "The American astronomers made a plan for landing a spaceship on Mars." at bounding box center [495, 178] width 617 height 133
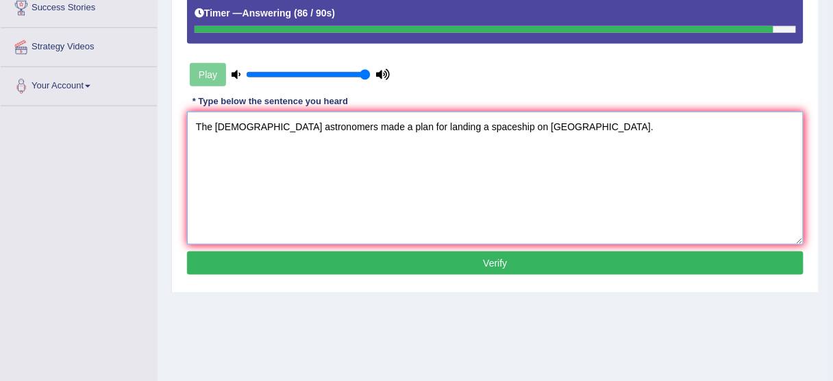
click at [376, 156] on textarea "The American astronomers made a plan for landing a spaceship on Mars." at bounding box center [495, 178] width 617 height 133
click at [260, 173] on textarea "The American astronomers made a plan for landing a spaceship on Mars." at bounding box center [495, 178] width 617 height 133
click at [290, 173] on textarea "The American astronomers made a plan for landing a spaceship on Mars." at bounding box center [495, 178] width 617 height 133
type textarea "The American astronomers made a plan for landing a spaceship on Mars."
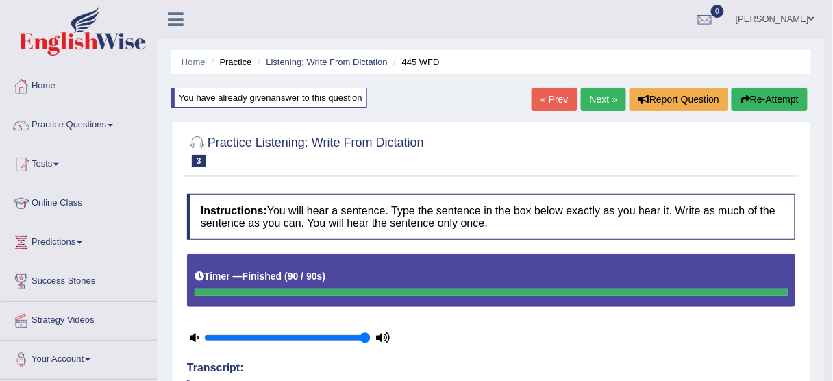
scroll to position [0, 0]
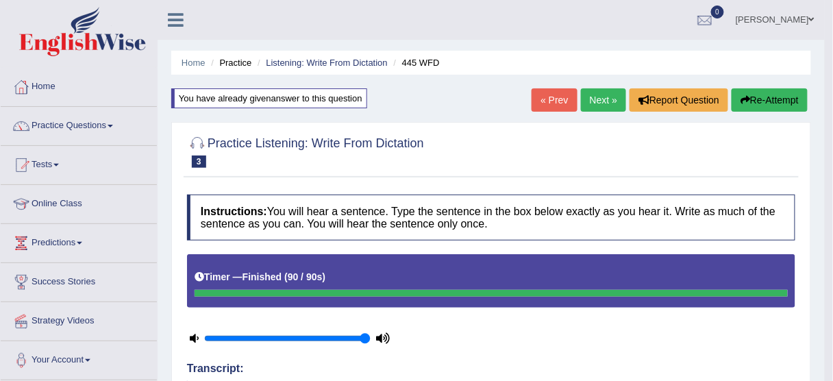
click at [761, 97] on button "Re-Attempt" at bounding box center [770, 99] width 76 height 23
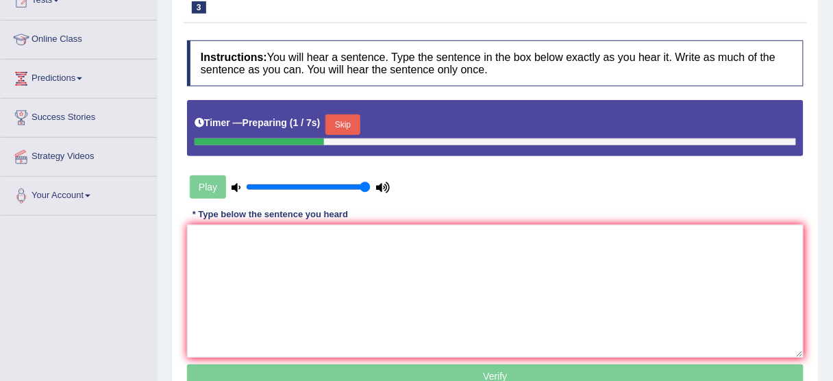
click at [354, 125] on button "Skip" at bounding box center [342, 124] width 34 height 21
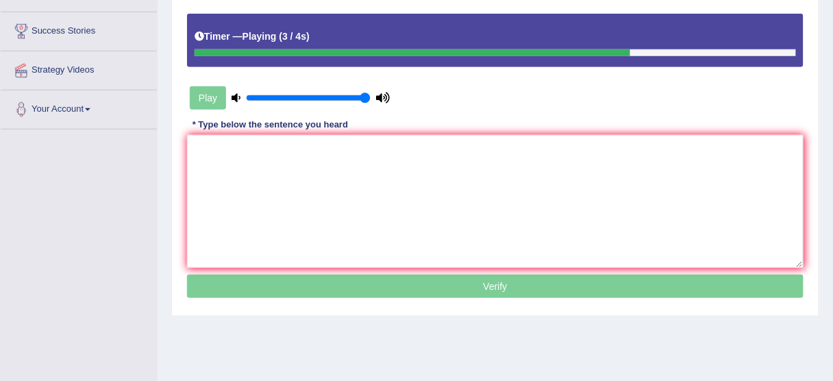
scroll to position [55, 0]
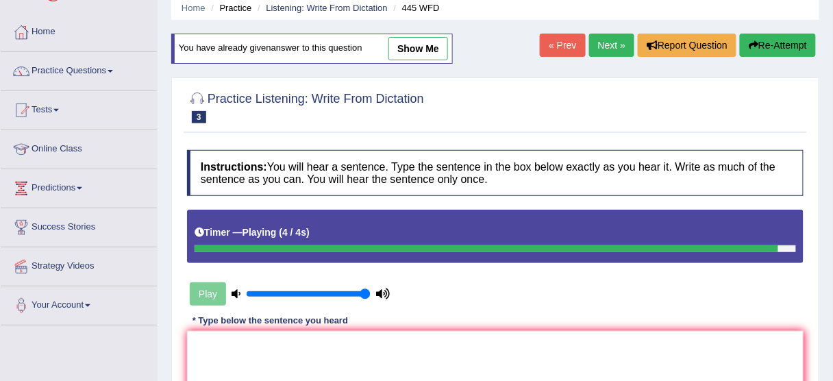
click at [595, 49] on link "Next »" at bounding box center [611, 45] width 45 height 23
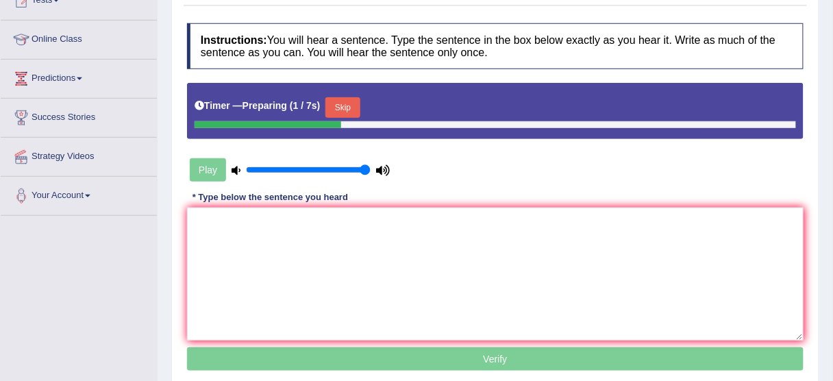
click at [354, 106] on button "Skip" at bounding box center [342, 107] width 34 height 21
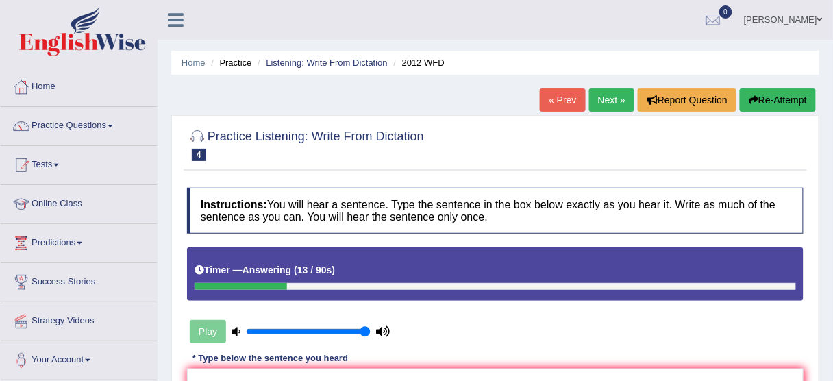
click at [771, 104] on button "Re-Attempt" at bounding box center [778, 99] width 76 height 23
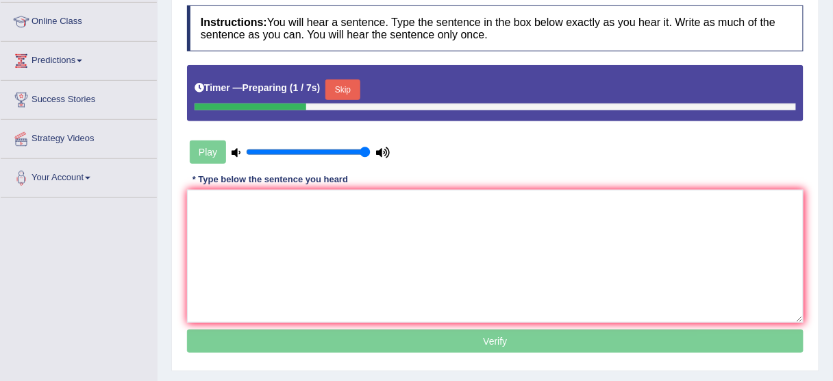
click at [352, 84] on button "Skip" at bounding box center [342, 89] width 34 height 21
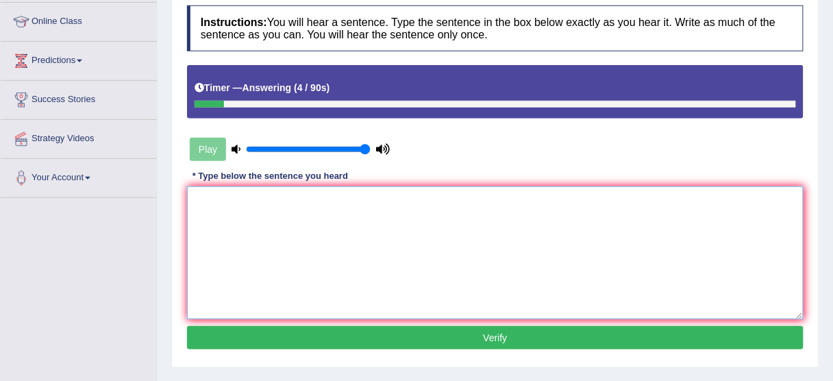
click at [248, 243] on textarea at bounding box center [495, 252] width 617 height 133
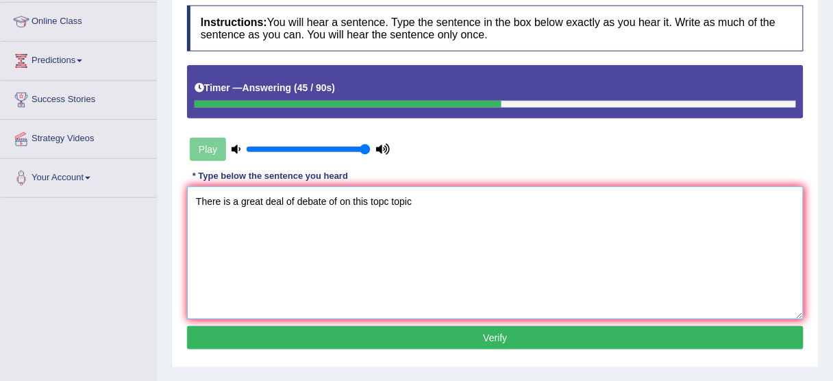
drag, startPoint x: 256, startPoint y: 271, endPoint x: 268, endPoint y: 271, distance: 11.6
click at [256, 271] on textarea "There is a great deal of debate of on this topc topic" at bounding box center [495, 252] width 617 height 133
drag, startPoint x: 315, startPoint y: 259, endPoint x: 408, endPoint y: 268, distance: 92.9
click at [319, 259] on textarea "There is a great deal of debate of on this topc topic" at bounding box center [495, 252] width 617 height 133
drag, startPoint x: 408, startPoint y: 269, endPoint x: 422, endPoint y: 269, distance: 13.7
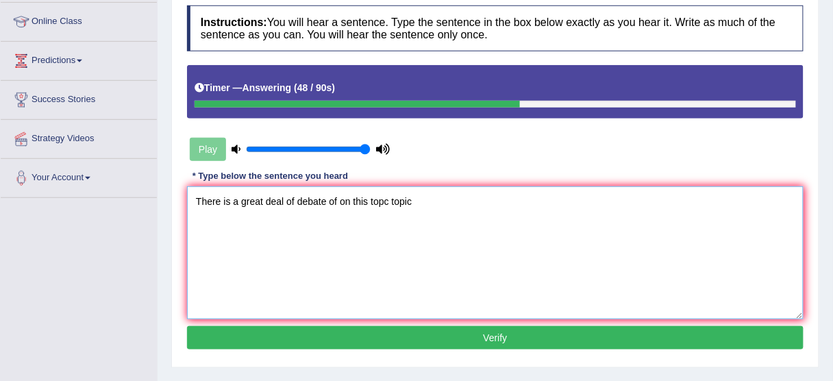
click at [412, 269] on textarea "There is a great deal of debate of on this topc topic" at bounding box center [495, 252] width 617 height 133
click at [378, 269] on textarea "There is a great deal of debate of on this topc topic" at bounding box center [495, 252] width 617 height 133
click at [392, 269] on textarea "There is a great deal of debate of on this topc topic" at bounding box center [495, 252] width 617 height 133
click at [389, 270] on textarea "There is a great deal of debate of on this topc topic" at bounding box center [495, 252] width 617 height 133
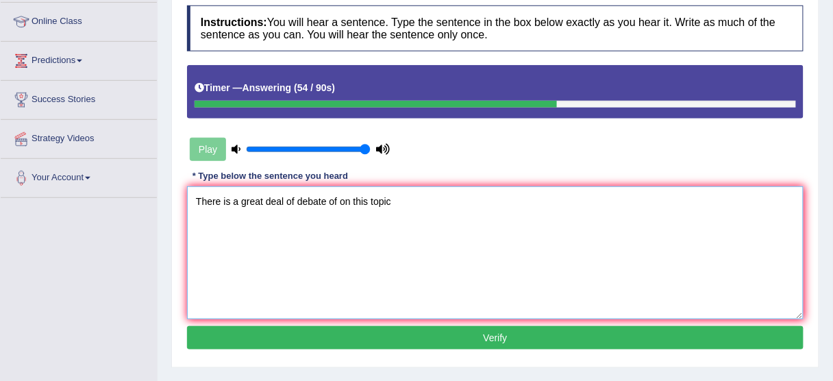
click at [452, 258] on textarea "There is a great deal of debate of on this topic" at bounding box center [495, 252] width 617 height 133
click at [339, 267] on textarea "There is a great deal of debate of on this topic." at bounding box center [495, 252] width 617 height 133
click at [325, 269] on textarea "There is a great deal of debate of on this topic." at bounding box center [495, 252] width 617 height 133
click at [434, 287] on textarea "There is a great deal of debate debates of on this topic." at bounding box center [495, 252] width 617 height 133
type textarea "There is a great deal of debate debates of on this topic."
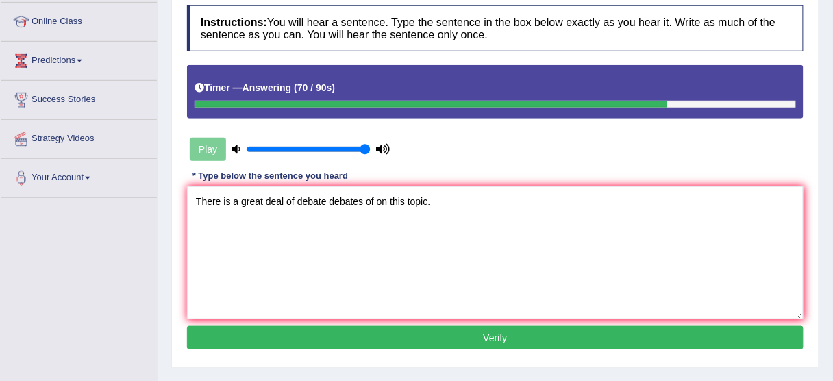
click at [354, 349] on div "Instructions: You will hear a sentence. Type the sentence in the box below exac…" at bounding box center [496, 180] width 624 height 362
click at [365, 329] on button "Verify" at bounding box center [495, 337] width 617 height 23
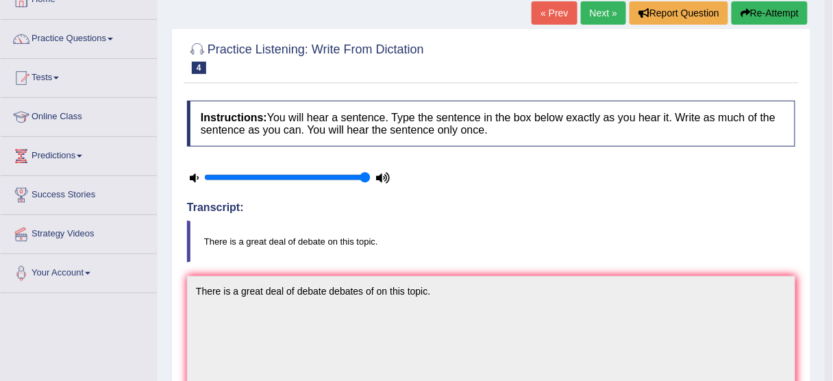
scroll to position [73, 0]
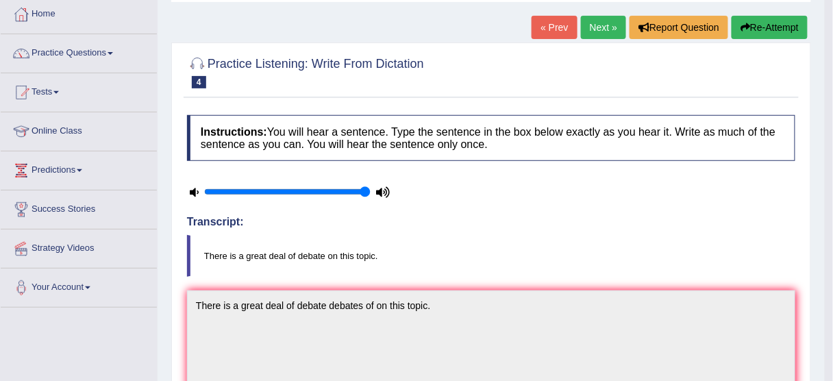
click at [765, 25] on button "Re-Attempt" at bounding box center [770, 27] width 76 height 23
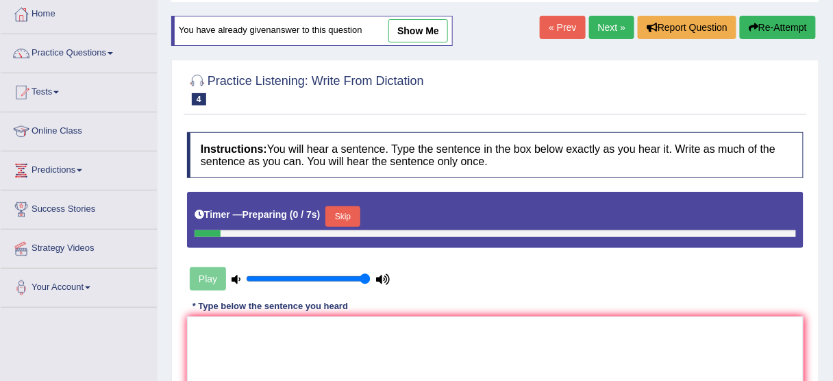
click at [345, 215] on button "Skip" at bounding box center [342, 216] width 34 height 21
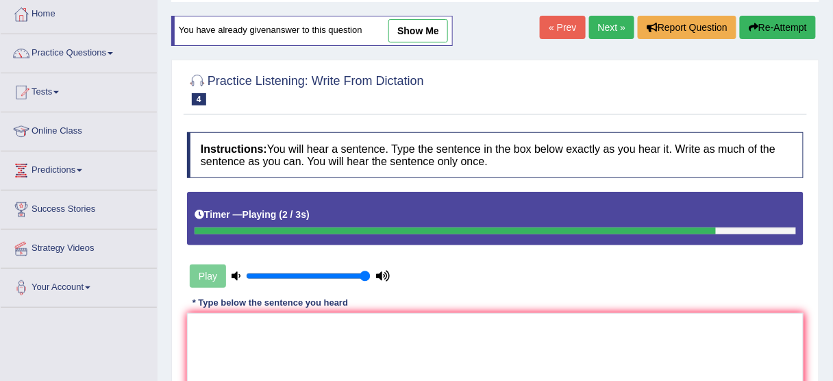
click at [607, 34] on link "Next »" at bounding box center [611, 27] width 45 height 23
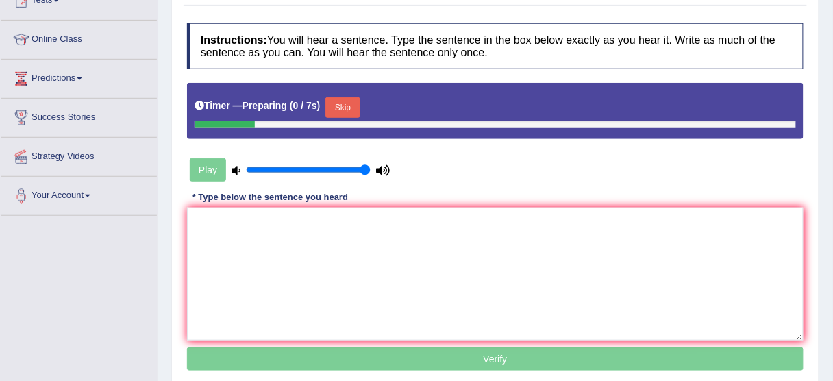
click at [349, 110] on button "Skip" at bounding box center [342, 107] width 34 height 21
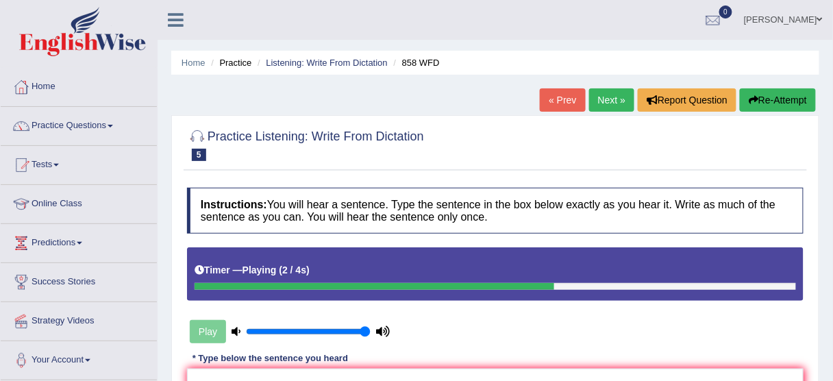
click at [796, 100] on button "Re-Attempt" at bounding box center [778, 99] width 76 height 23
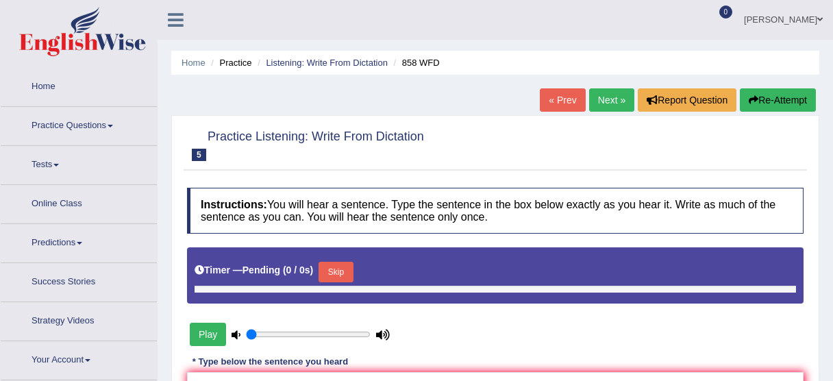
type input "1"
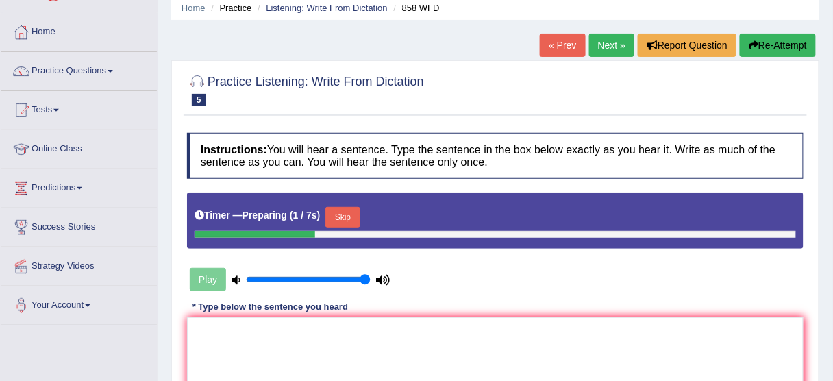
scroll to position [164, 0]
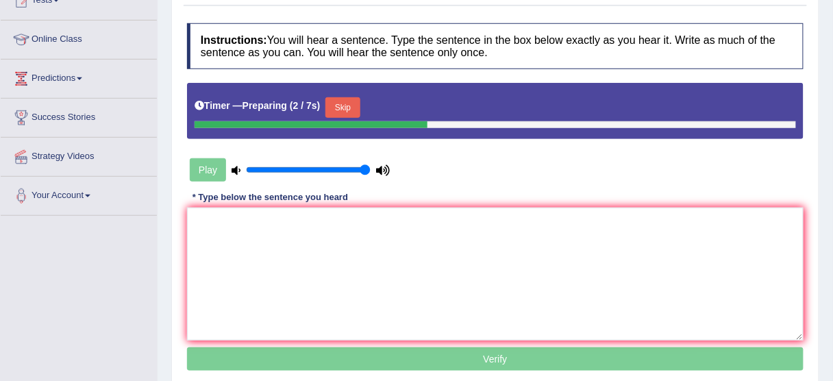
click at [341, 104] on button "Skip" at bounding box center [342, 107] width 34 height 21
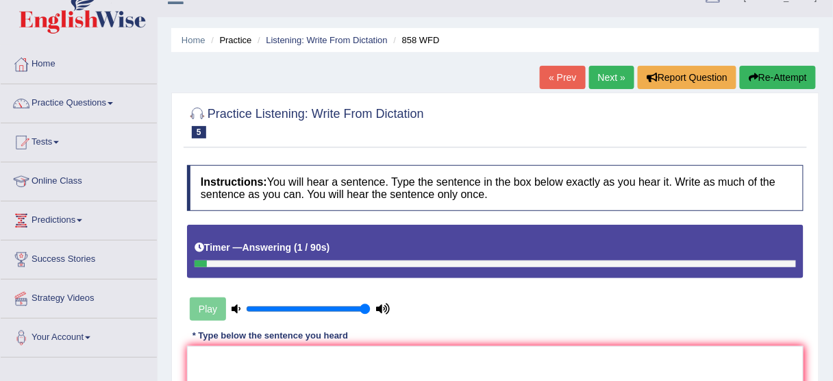
scroll to position [0, 0]
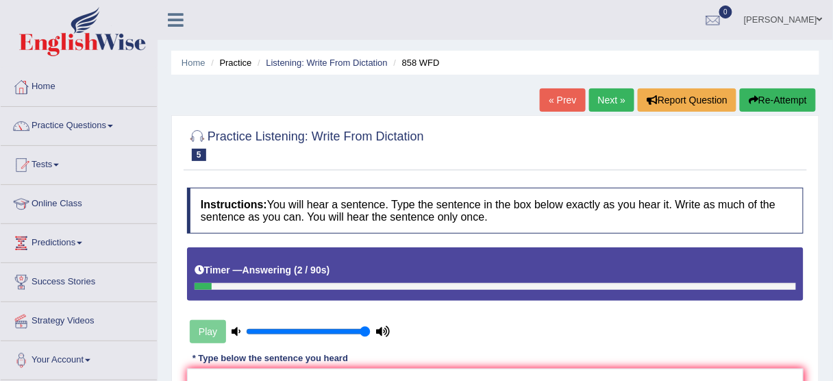
click at [762, 104] on button "Re-Attempt" at bounding box center [778, 99] width 76 height 23
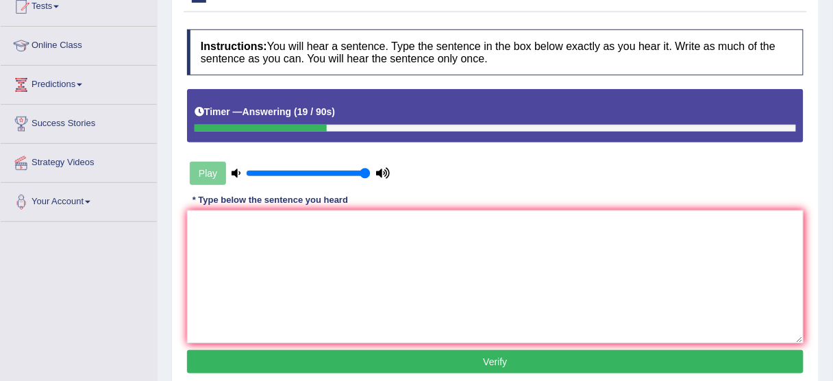
scroll to position [164, 0]
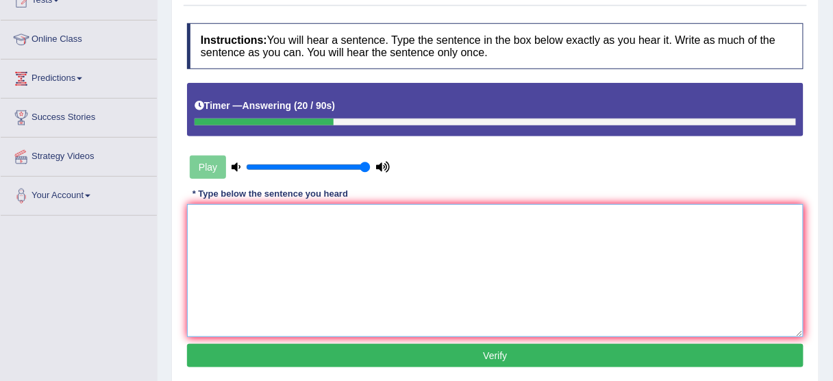
click at [499, 289] on textarea at bounding box center [495, 270] width 617 height 133
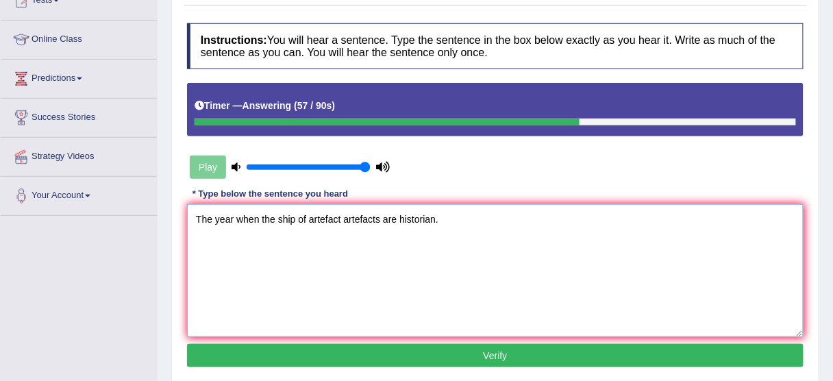
click at [206, 306] on textarea "The year when the ship of artefact artefacts are historian." at bounding box center [495, 270] width 617 height 133
drag, startPoint x: 286, startPoint y: 306, endPoint x: 341, endPoint y: 307, distance: 55.5
click at [286, 306] on textarea "The year when the ship of artefact artefacts are historian." at bounding box center [495, 270] width 617 height 133
click at [358, 309] on textarea "The year when the ship of artefact artefacts are historian." at bounding box center [495, 270] width 617 height 133
click at [382, 309] on textarea "The year when the ship of artefact artefacts are historian." at bounding box center [495, 270] width 617 height 133
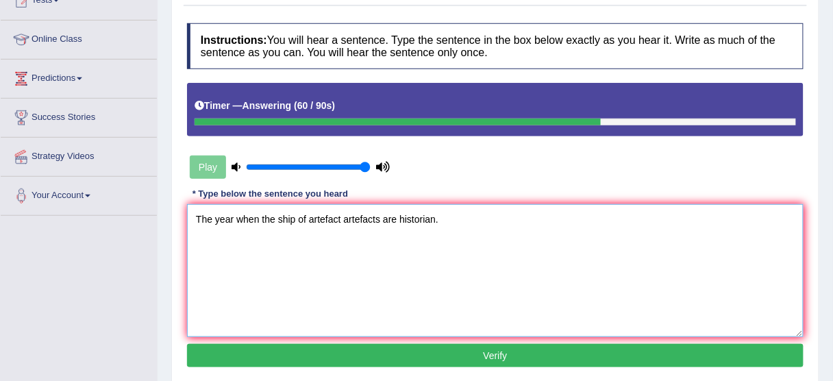
click at [433, 309] on textarea "The year when the ship of artefact artefacts are historian." at bounding box center [495, 270] width 617 height 133
click at [240, 232] on textarea "The year when the ship of artefact artefacts are historian." at bounding box center [495, 270] width 617 height 133
drag, startPoint x: 417, startPoint y: 217, endPoint x: 430, endPoint y: 214, distance: 13.3
click at [419, 217] on textarea "The year when the ship of artefact artefacts are historian." at bounding box center [495, 270] width 617 height 133
click at [435, 214] on textarea "The year when the ship of artefact artefacts are historian." at bounding box center [495, 270] width 617 height 133
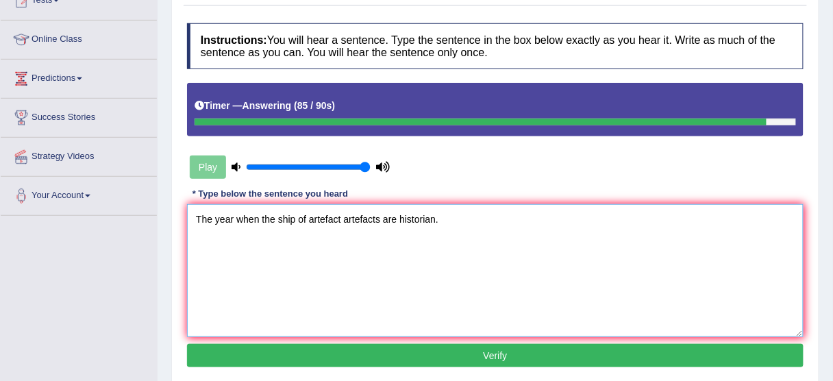
click at [403, 212] on textarea "The year when the ship of artefact artefacts are historian." at bounding box center [495, 270] width 617 height 133
click at [389, 217] on textarea "The year when the ship of artefact artefacts are historian." at bounding box center [495, 270] width 617 height 133
click at [382, 219] on textarea "The year when the ship of artefact artefacts are historian." at bounding box center [495, 270] width 617 height 133
type textarea "The year when the ship of artefact artefacts are historian."
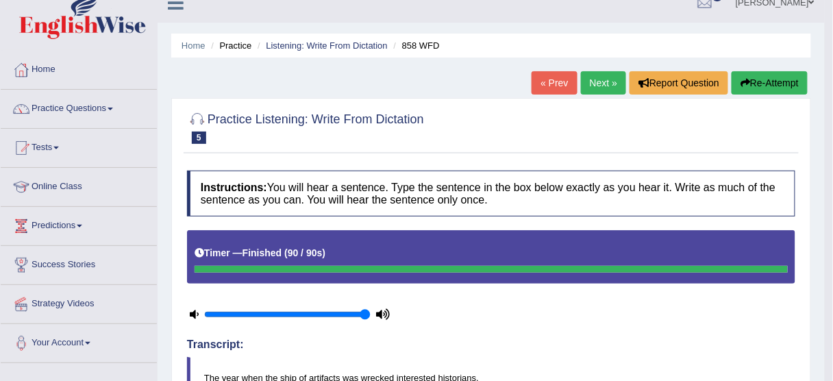
scroll to position [0, 0]
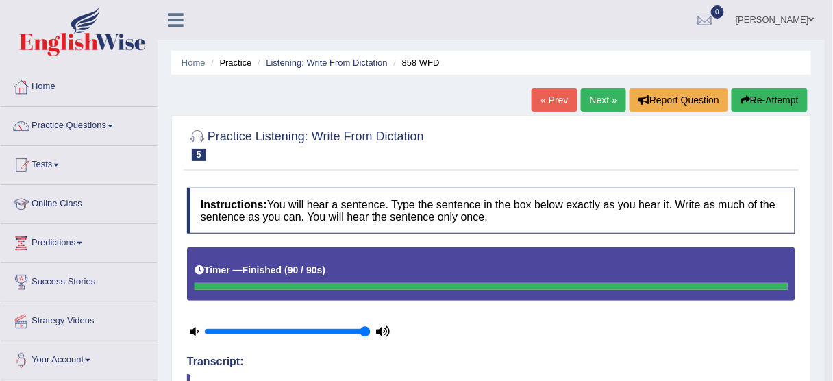
click at [772, 112] on div "« Prev Next » Report Question Re-Attempt" at bounding box center [672, 101] width 280 height 27
click at [772, 108] on button "Re-Attempt" at bounding box center [770, 99] width 76 height 23
click at [772, 106] on button "Re-Attempt" at bounding box center [770, 99] width 76 height 23
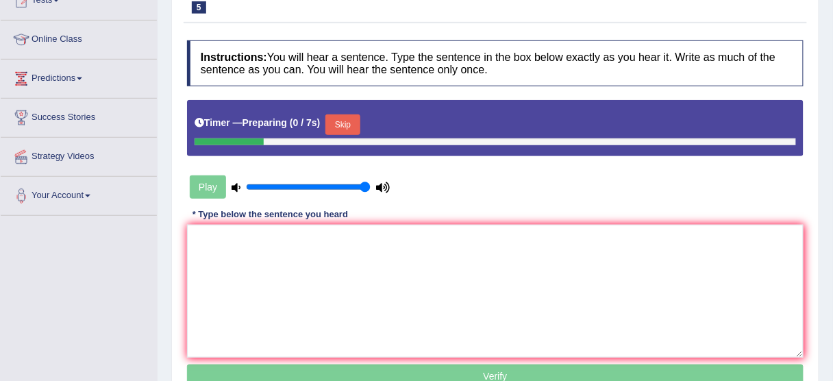
click at [351, 132] on button "Skip" at bounding box center [342, 124] width 34 height 21
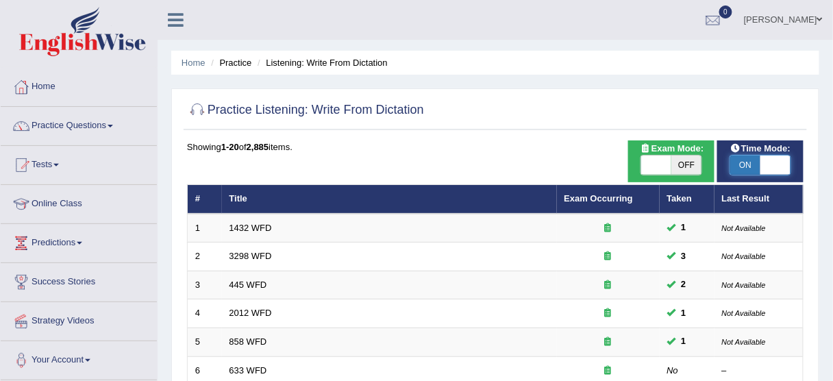
click at [782, 164] on span at bounding box center [776, 165] width 30 height 19
checkbox input "false"
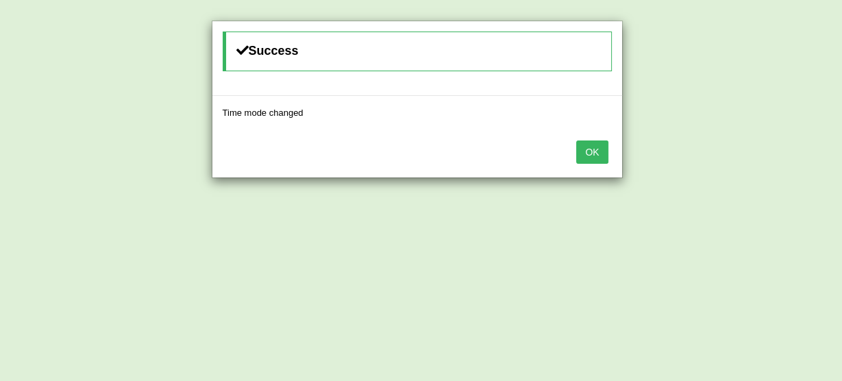
click at [592, 147] on button "OK" at bounding box center [592, 151] width 32 height 23
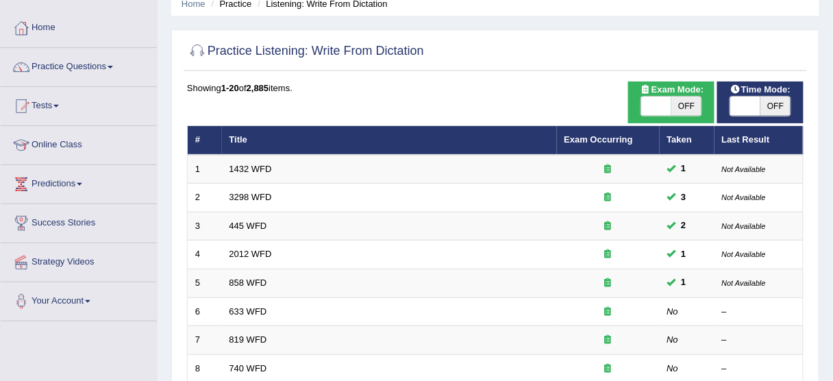
scroll to position [219, 0]
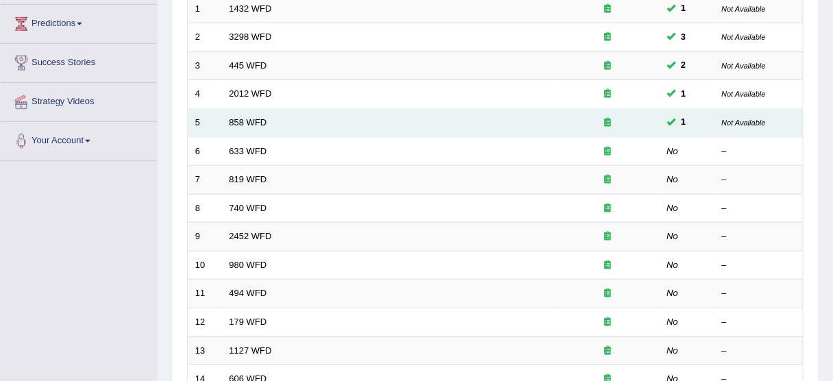
click at [243, 115] on td "858 WFD" at bounding box center [389, 123] width 335 height 29
click at [242, 117] on link "858 WFD" at bounding box center [249, 122] width 38 height 10
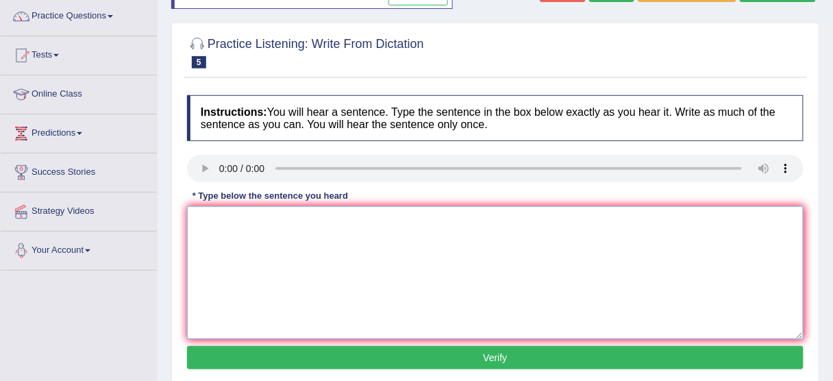
click at [280, 264] on textarea at bounding box center [495, 272] width 617 height 133
click at [403, 220] on textarea "The year when the ship of artifacts was wrecked interested historians." at bounding box center [495, 272] width 617 height 133
click at [489, 225] on textarea "The year when the ship of artifacts was wrecked interested historians." at bounding box center [495, 272] width 617 height 133
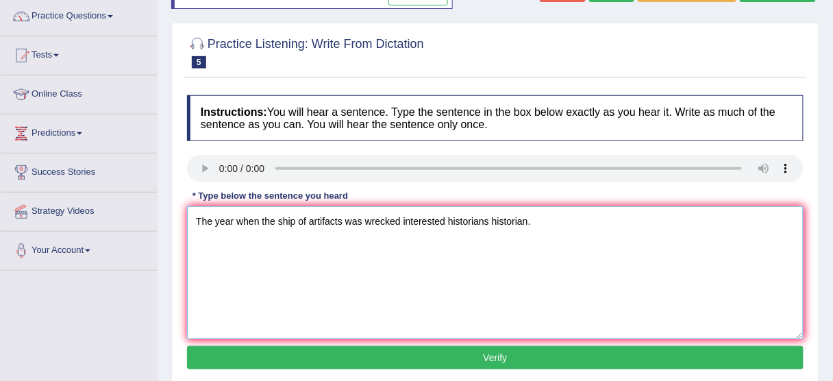
click at [346, 217] on textarea "The year when the ship of artifacts was wrecked interested historians historian." at bounding box center [495, 272] width 617 height 133
type textarea "The year when the ship of artifacts was wrecked interested historians historian."
drag, startPoint x: 494, startPoint y: 358, endPoint x: 488, endPoint y: 364, distance: 8.3
click at [492, 364] on button "Verify" at bounding box center [495, 357] width 617 height 23
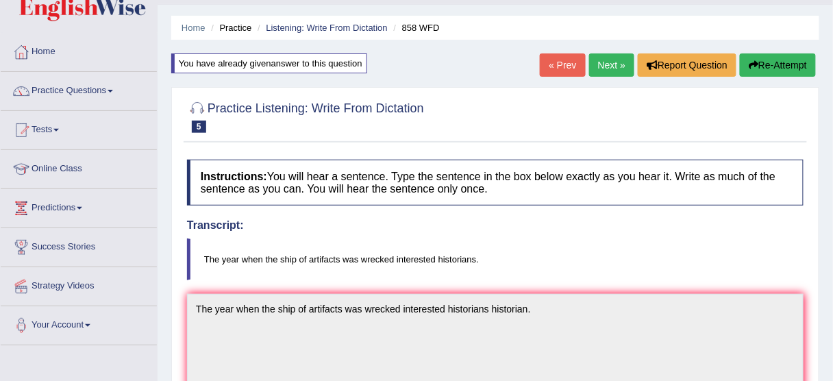
scroll to position [55, 0]
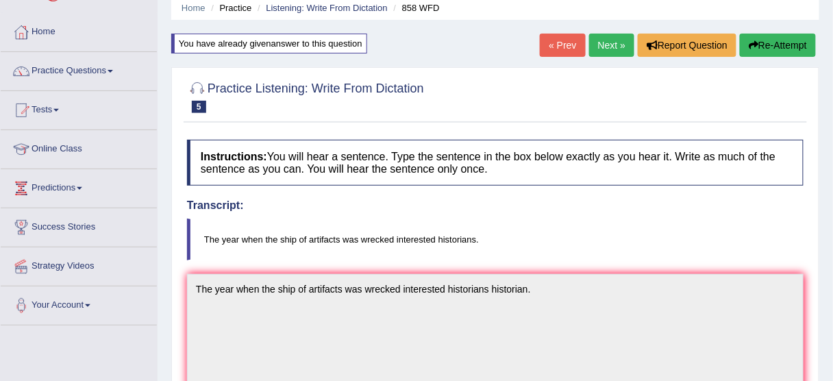
click at [774, 42] on button "Re-Attempt" at bounding box center [778, 45] width 76 height 23
